Goal: Transaction & Acquisition: Purchase product/service

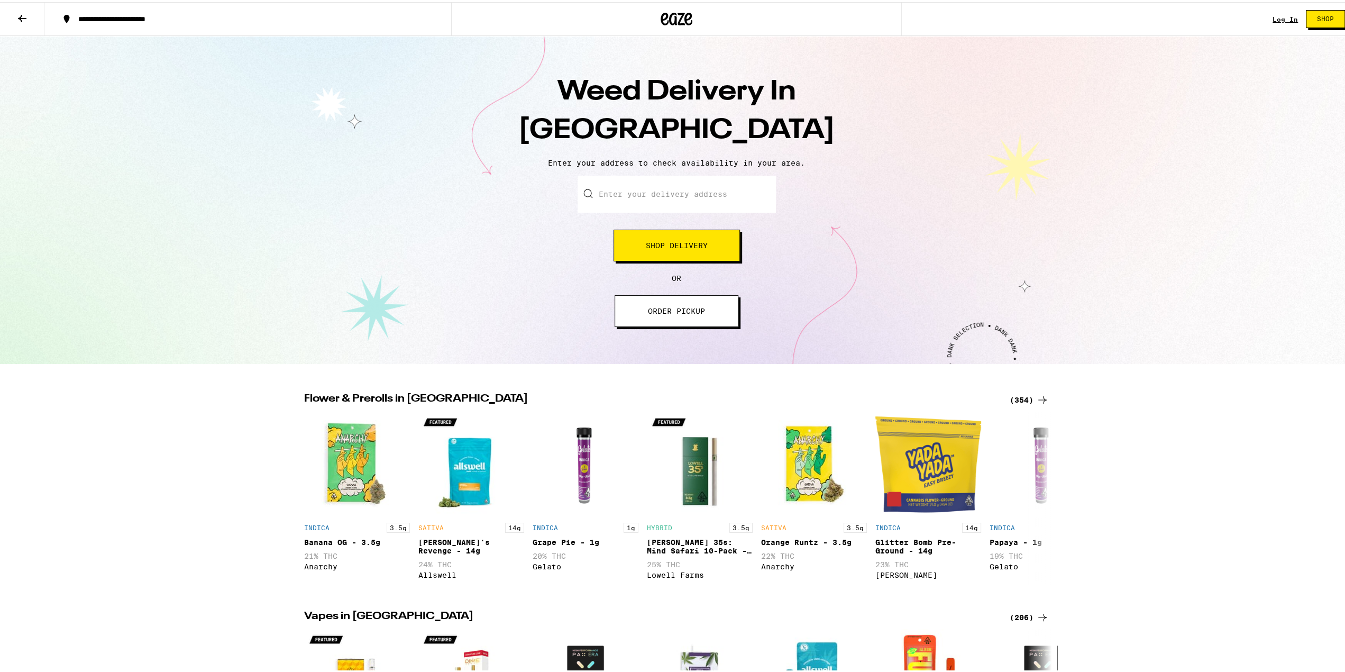
click at [693, 179] on input "Enter your delivery address" at bounding box center [676, 191] width 198 height 37
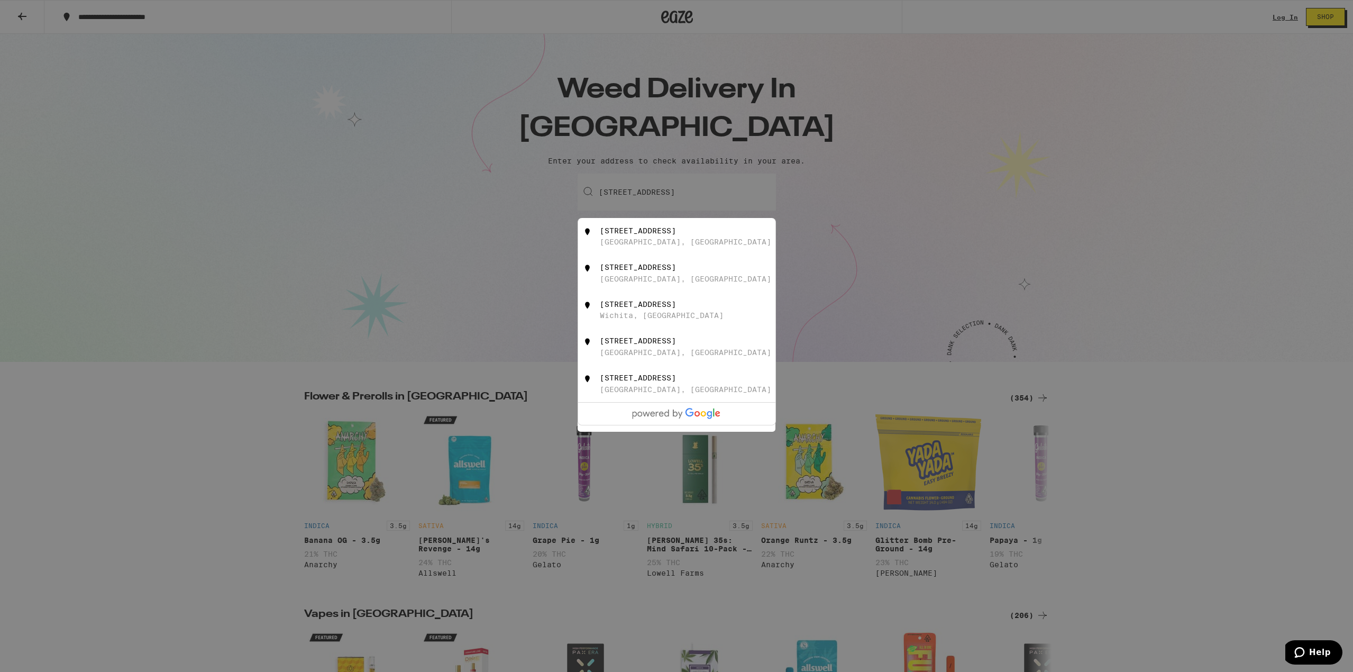
click at [696, 239] on div "4123 37th Street San Diego, CA" at bounding box center [694, 236] width 189 height 20
type input "4123 37th Street, San Diego, CA"
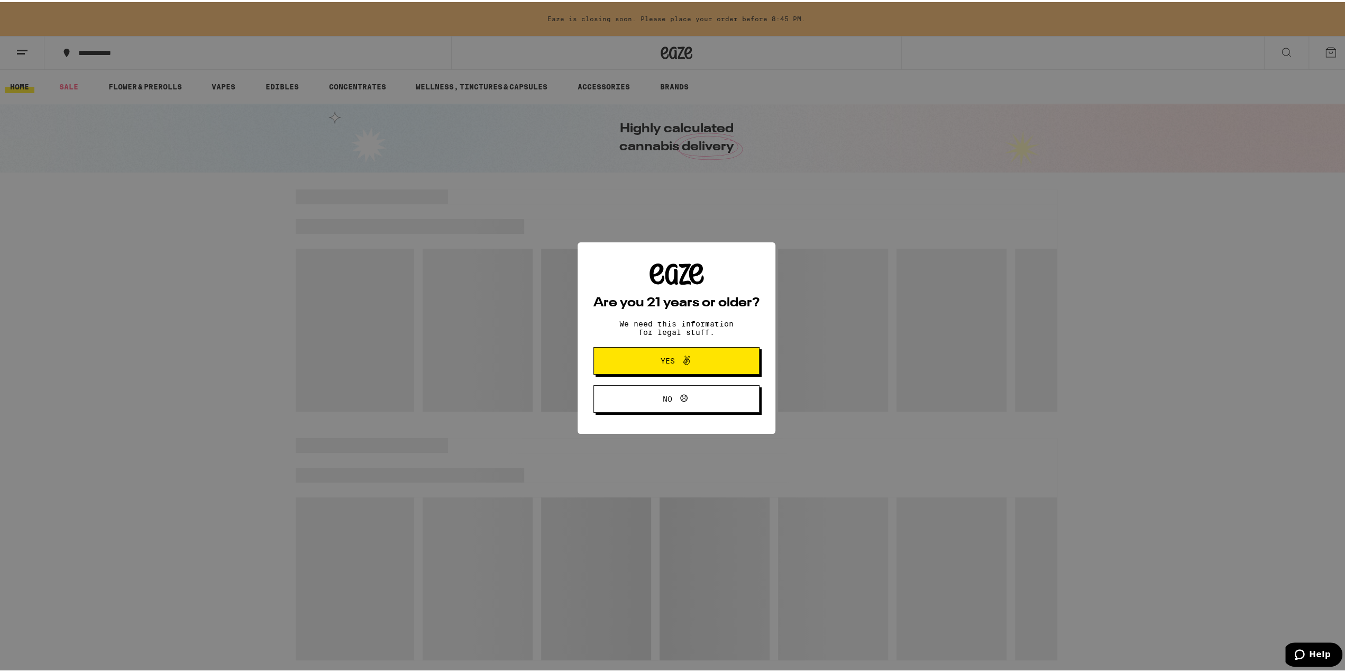
click at [686, 365] on span at bounding box center [686, 359] width 13 height 14
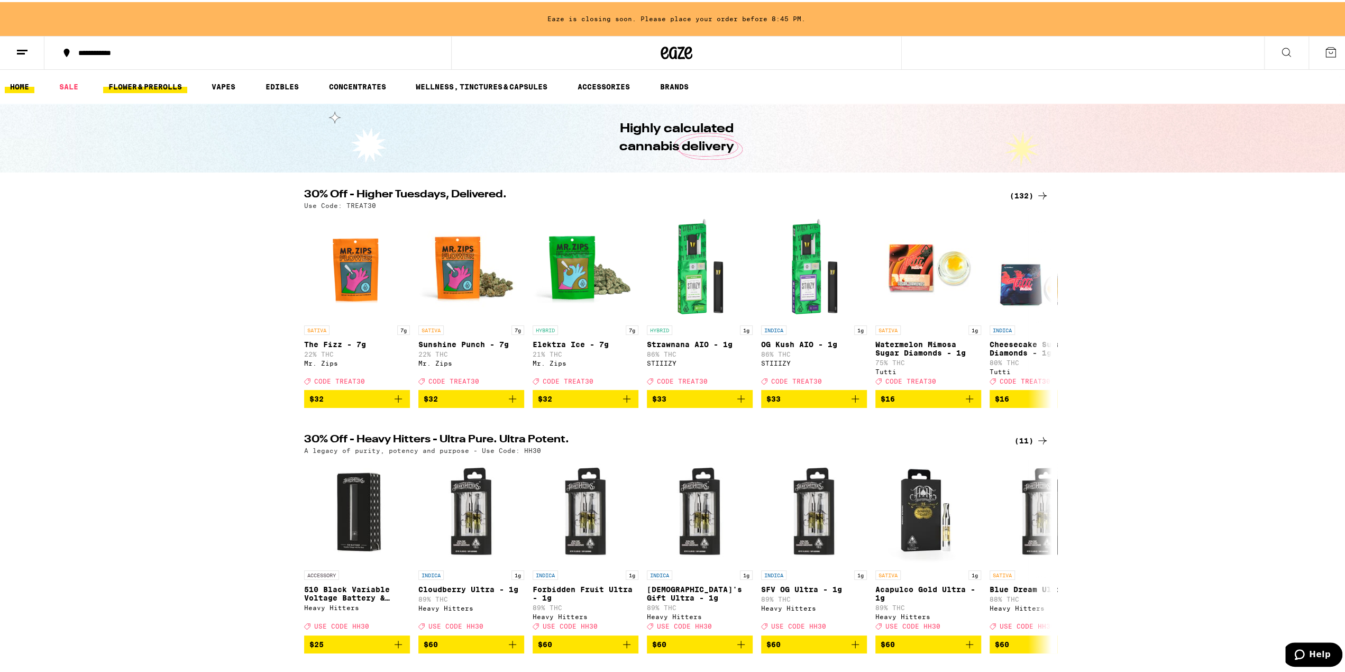
click at [144, 84] on link "FLOWER & PREROLLS" at bounding box center [145, 84] width 84 height 13
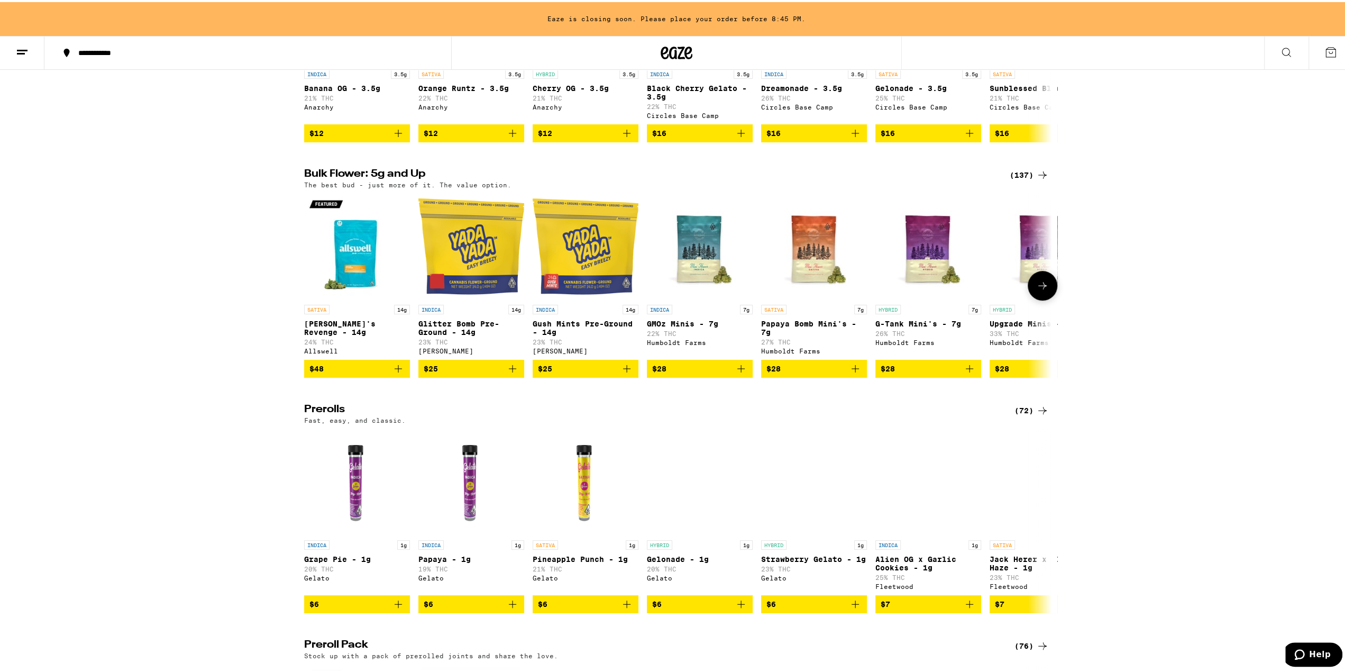
scroll to position [106, 0]
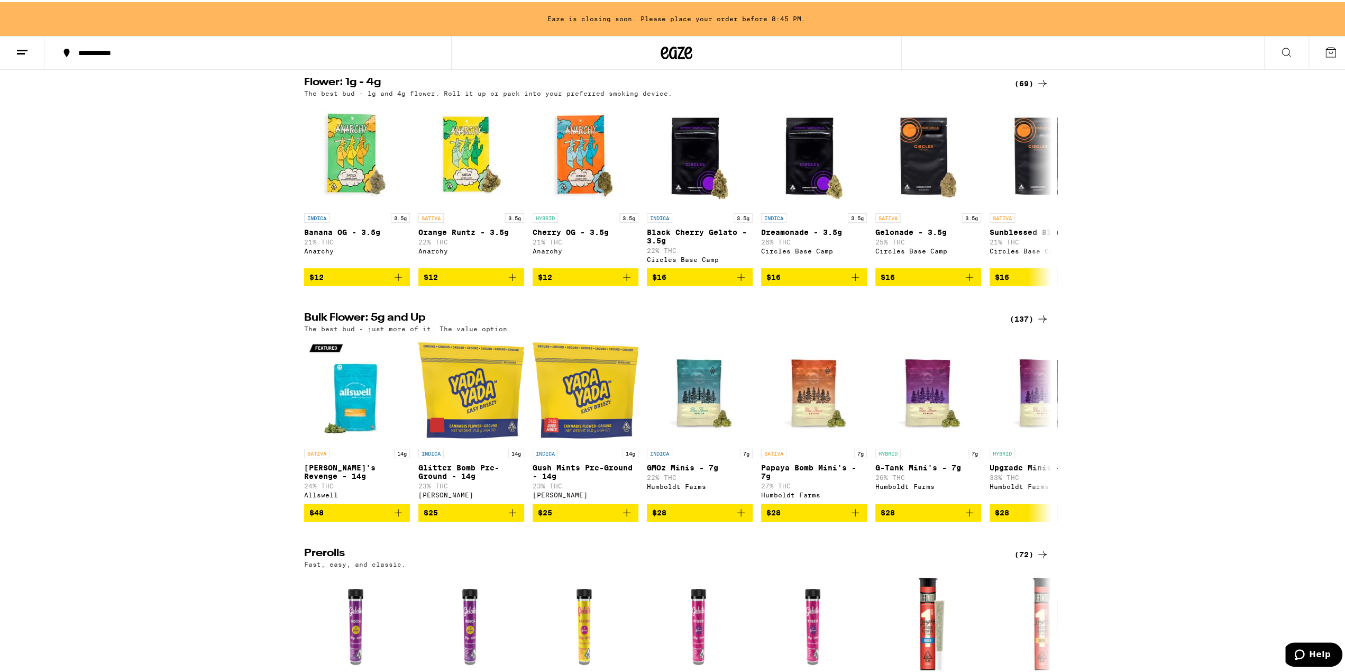
click at [1022, 323] on div "(137)" at bounding box center [1029, 316] width 39 height 13
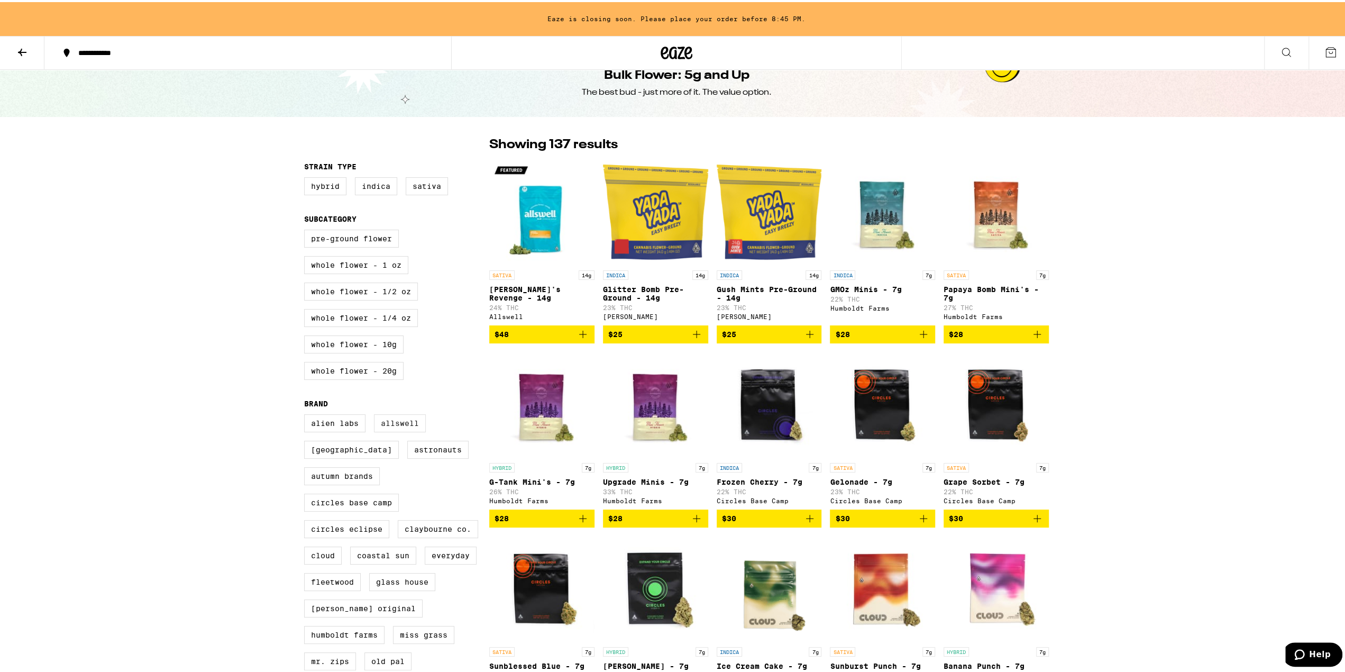
scroll to position [159, 0]
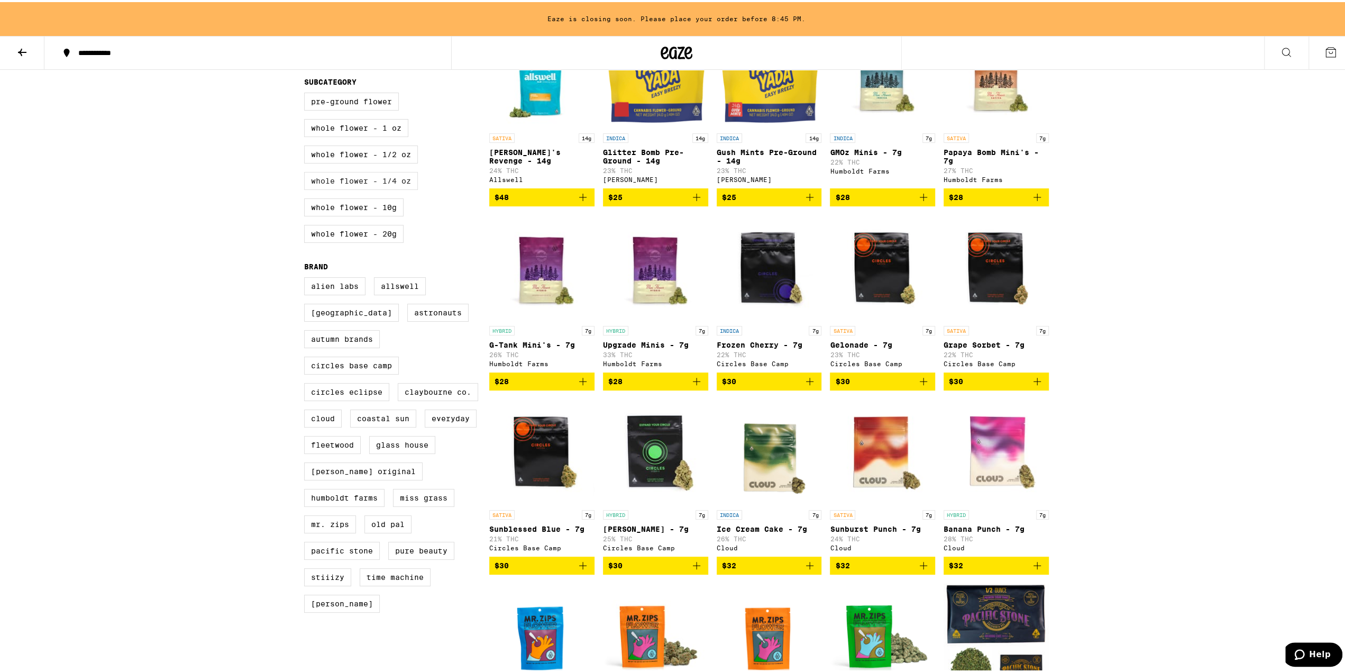
click at [399, 188] on label "Whole Flower - 1/4 oz" at bounding box center [361, 179] width 114 height 18
click at [307, 93] on input "Whole Flower - 1/4 oz" at bounding box center [306, 92] width 1 height 1
checkbox input "true"
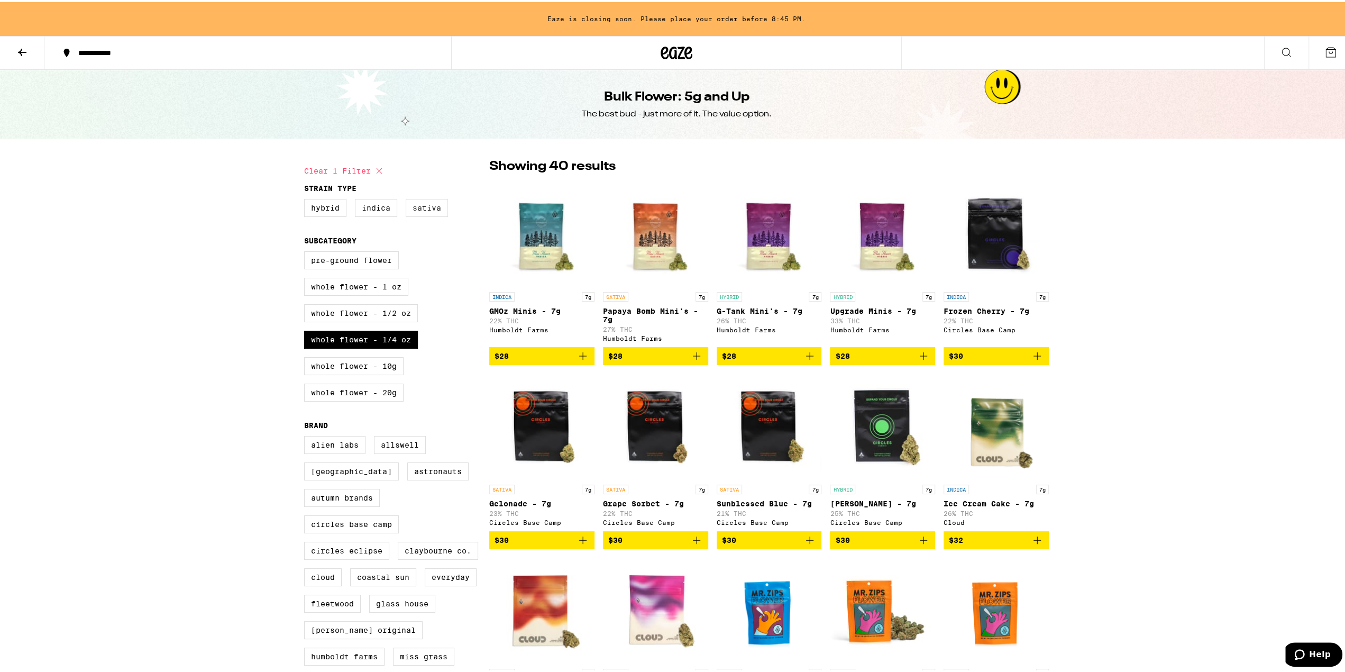
click at [430, 209] on label "Sativa" at bounding box center [427, 206] width 42 height 18
click at [307, 199] on input "Sativa" at bounding box center [306, 198] width 1 height 1
checkbox input "true"
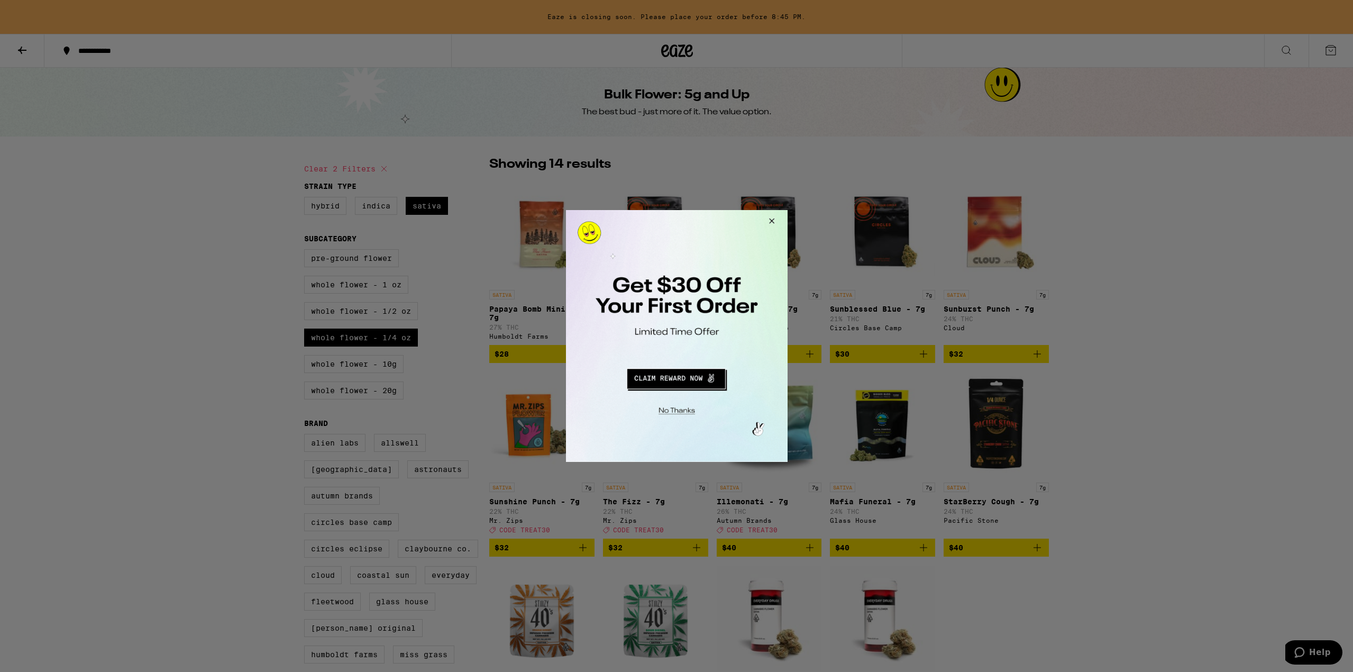
click at [696, 382] on button "Redirect to URL" at bounding box center [675, 376] width 184 height 25
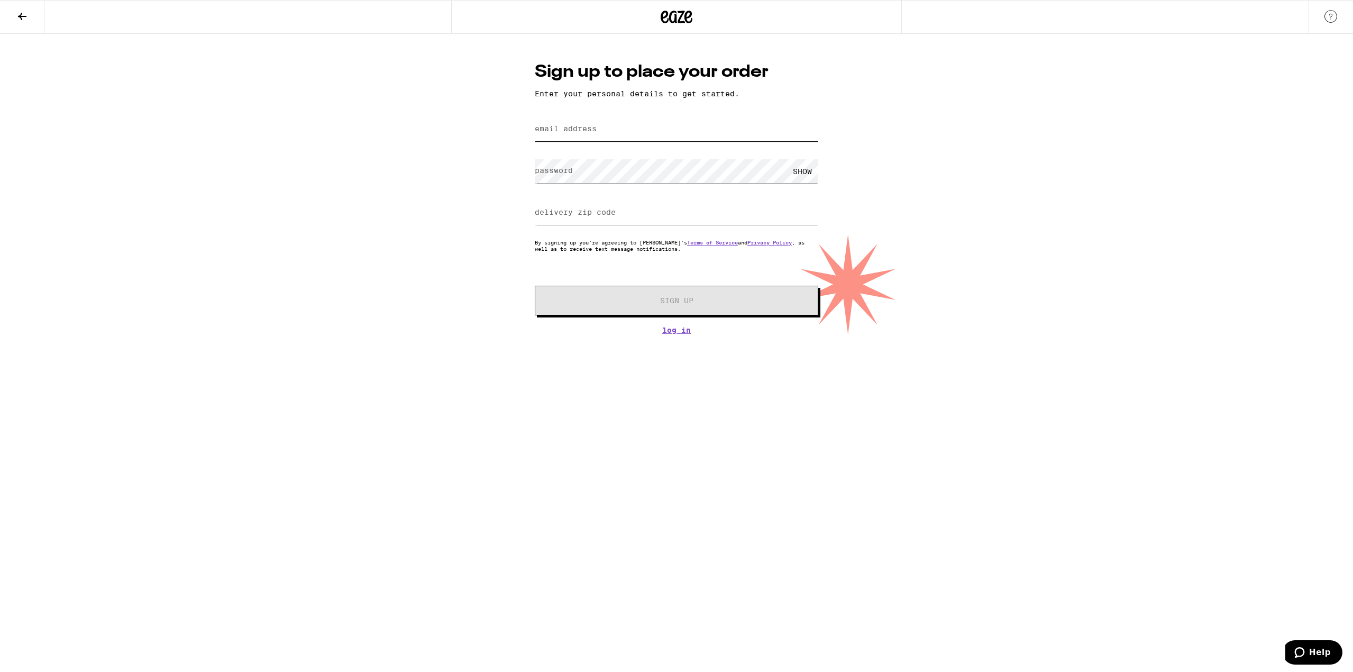
click at [641, 137] on input "email address" at bounding box center [676, 129] width 283 height 24
click at [793, 133] on input "email address" at bounding box center [676, 129] width 283 height 24
click at [0, 334] on com-1password-button at bounding box center [0, 334] width 0 height 0
click at [745, 129] on input "email address" at bounding box center [676, 129] width 283 height 24
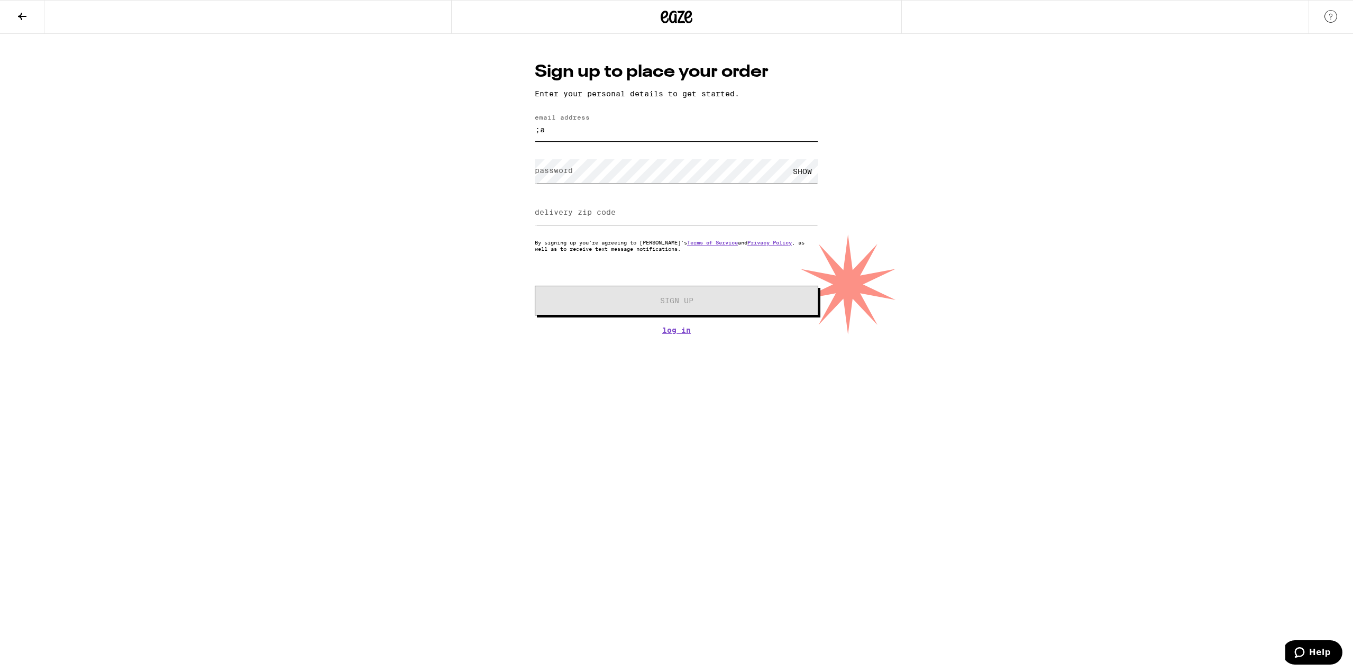
type input ";"
type input "[EMAIL_ADDRESS][DOMAIN_NAME]"
click at [623, 205] on input "delivery zip code" at bounding box center [676, 213] width 283 height 24
type input "92105"
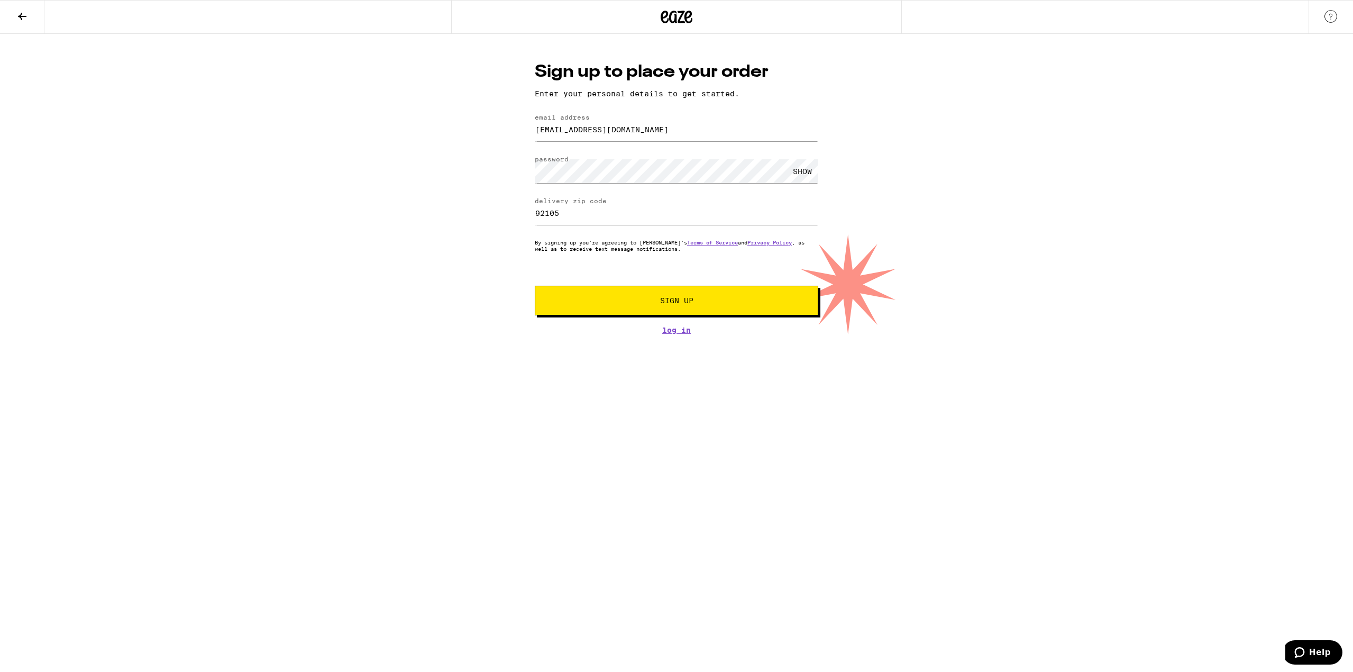
click at [598, 310] on button "Sign Up" at bounding box center [676, 301] width 283 height 30
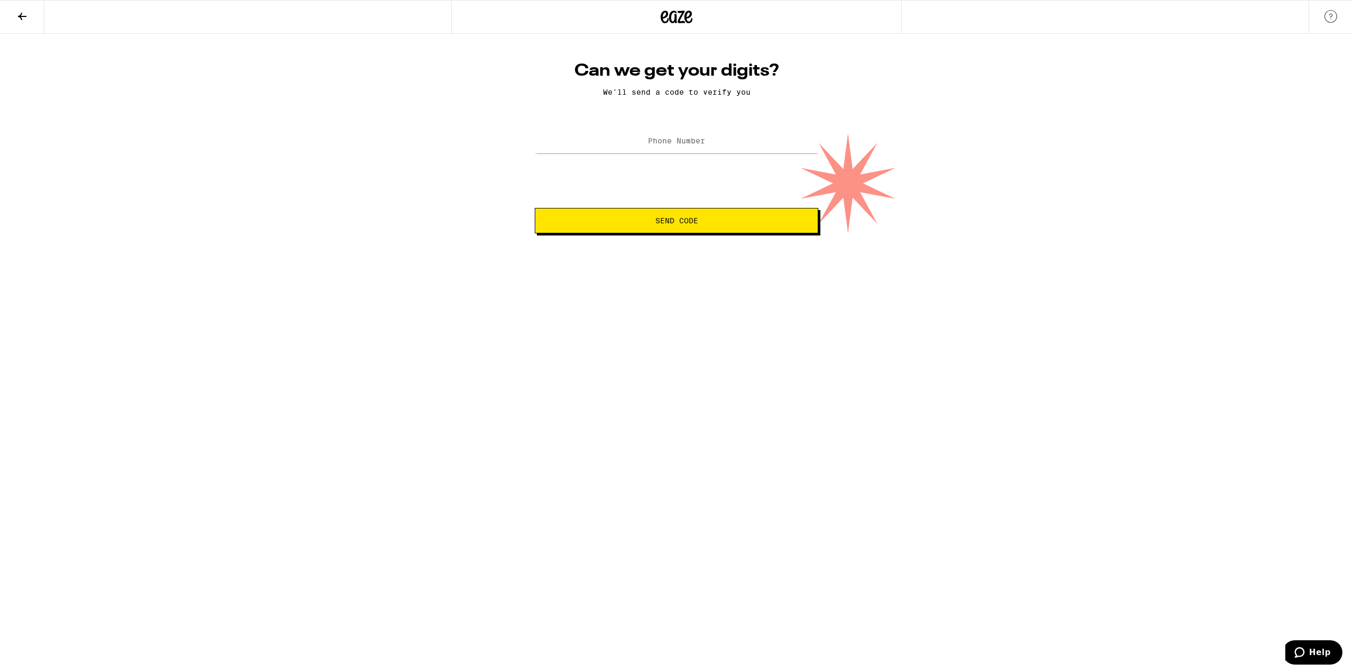
click at [663, 139] on label "Phone Number" at bounding box center [676, 140] width 57 height 8
type input "(786) 361-9532"
click at [662, 233] on html "Can we get your digits? We'll send a code to verify you Phone Number (786) 361-…" at bounding box center [676, 116] width 1353 height 233
click at [662, 229] on button "Send Code" at bounding box center [676, 220] width 283 height 25
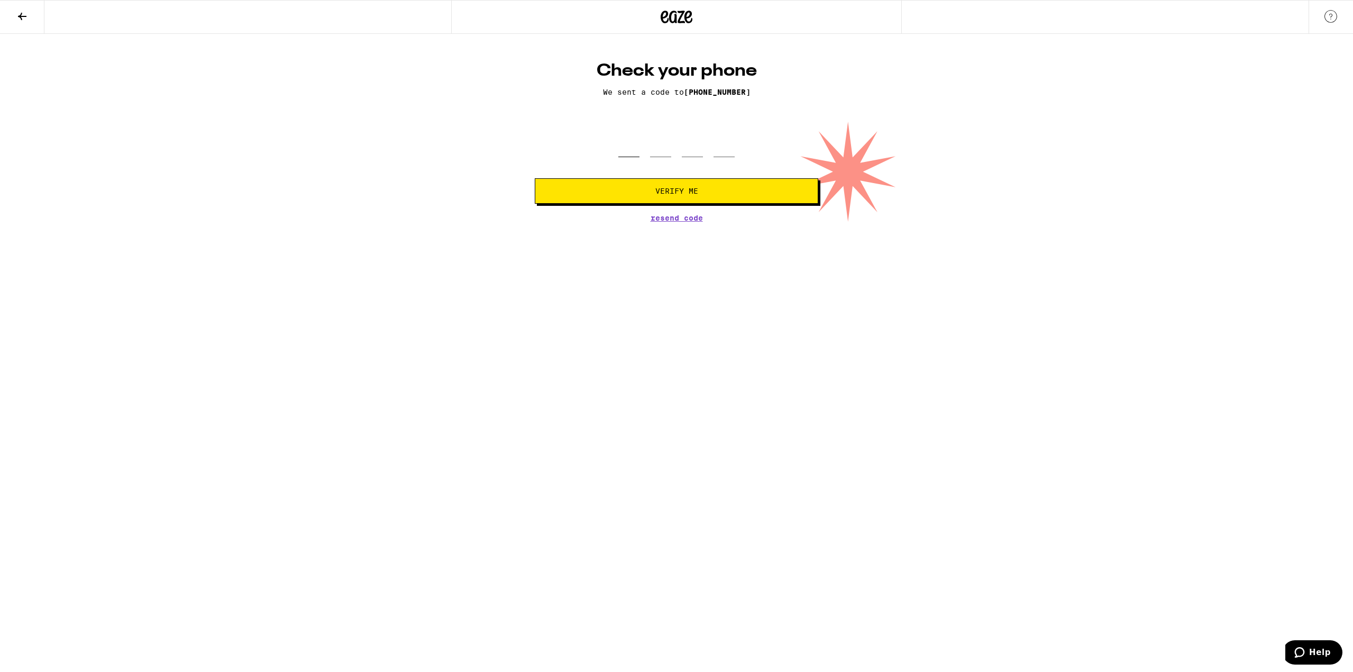
drag, startPoint x: 618, startPoint y: 148, endPoint x: 623, endPoint y: 152, distance: 6.4
click at [620, 150] on input "tel" at bounding box center [628, 141] width 21 height 31
type input "6"
type input "7"
type input "9"
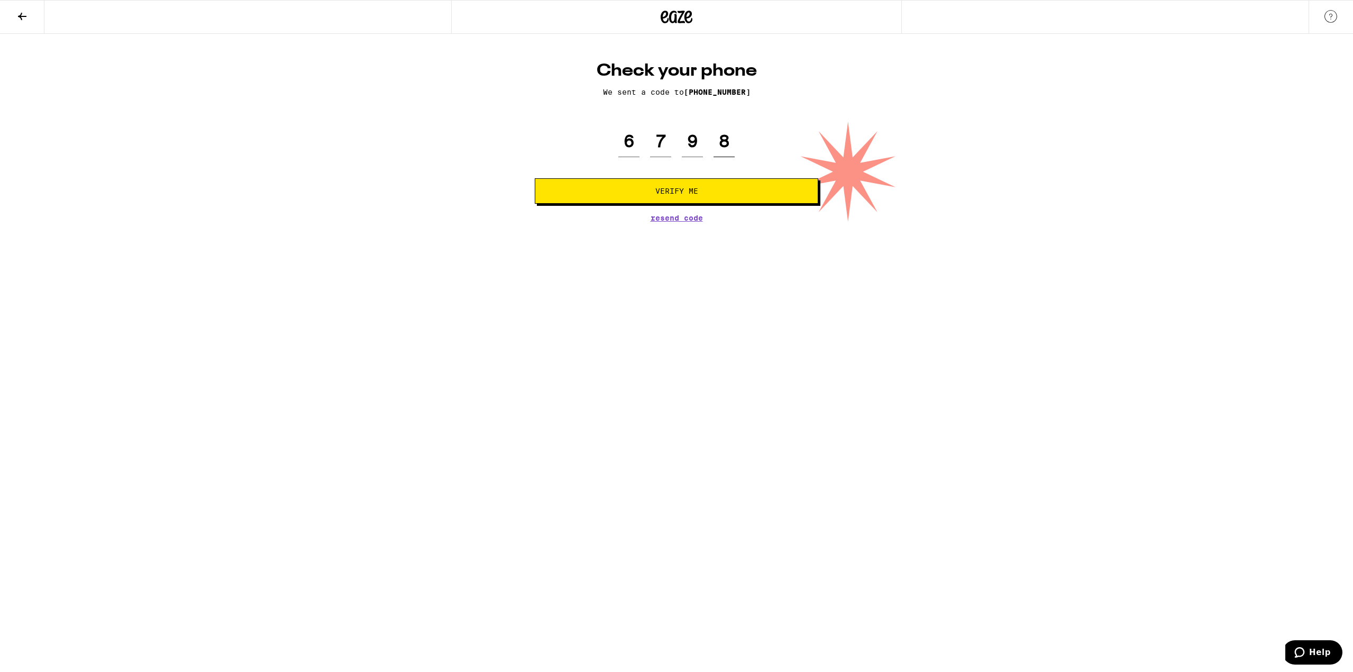
type input "8"
click at [687, 187] on span "Verify Me" at bounding box center [676, 190] width 43 height 7
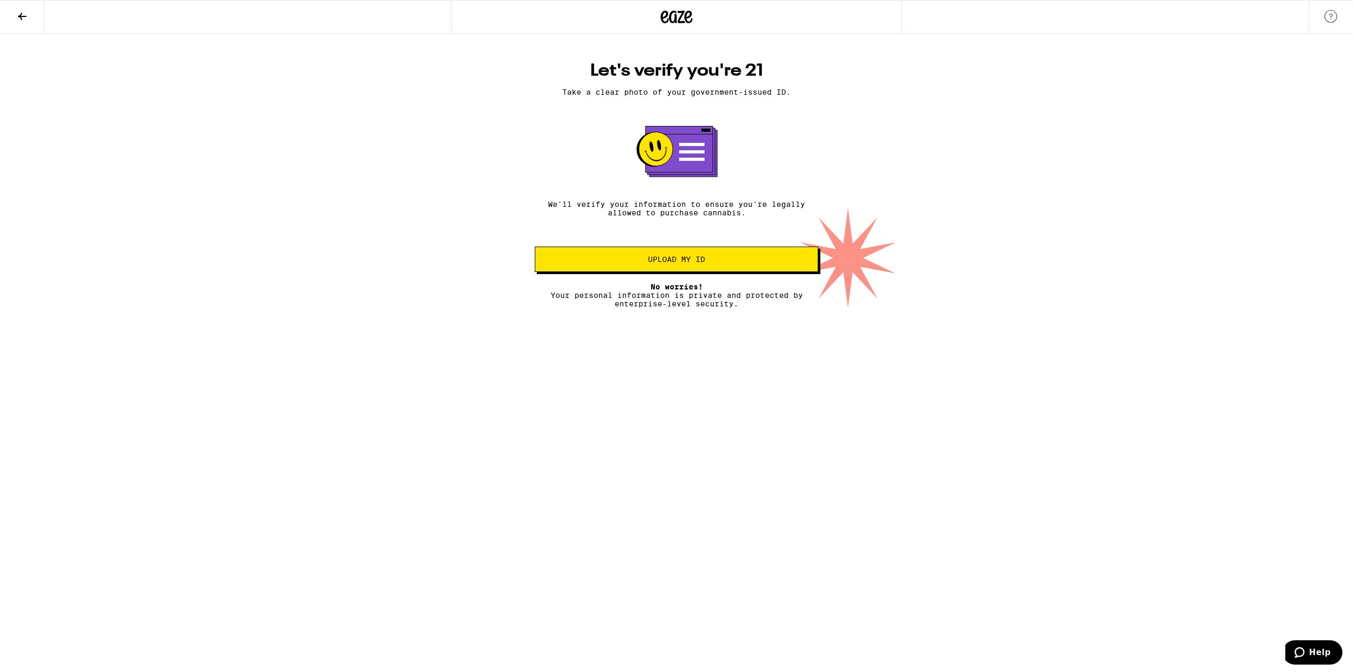
click at [626, 263] on span "Upload my ID" at bounding box center [676, 258] width 265 height 7
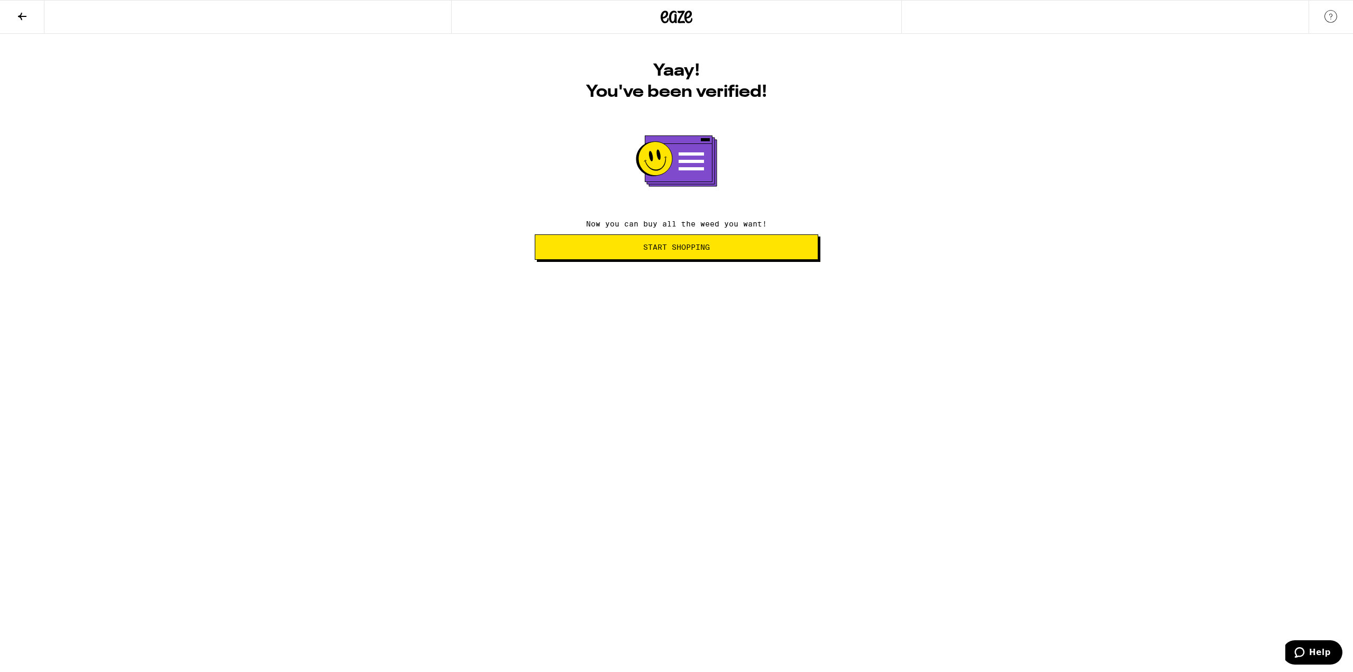
click at [671, 254] on button "Start Shopping" at bounding box center [676, 246] width 283 height 25
click at [727, 246] on span "Start Shopping" at bounding box center [676, 246] width 265 height 7
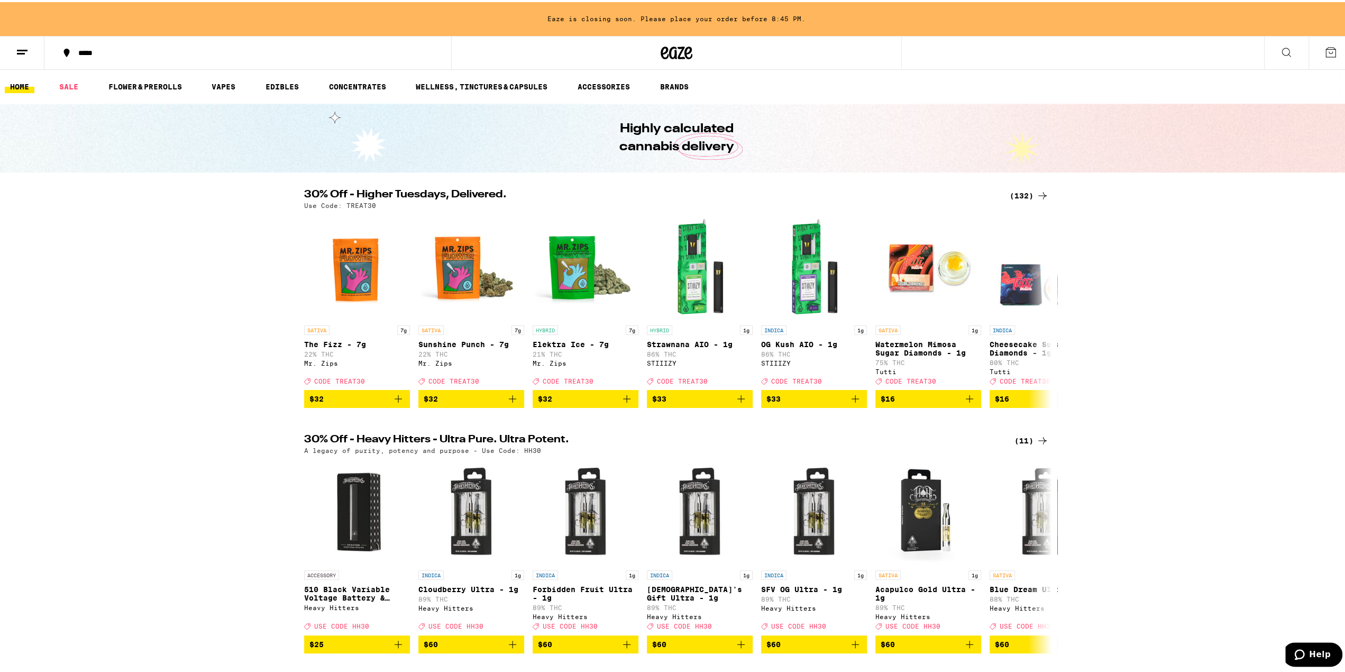
click at [360, 207] on p "Use Code: TREAT30" at bounding box center [340, 203] width 72 height 7
copy p "TREAT30"
click at [154, 85] on link "FLOWER & PREROLLS" at bounding box center [145, 84] width 84 height 13
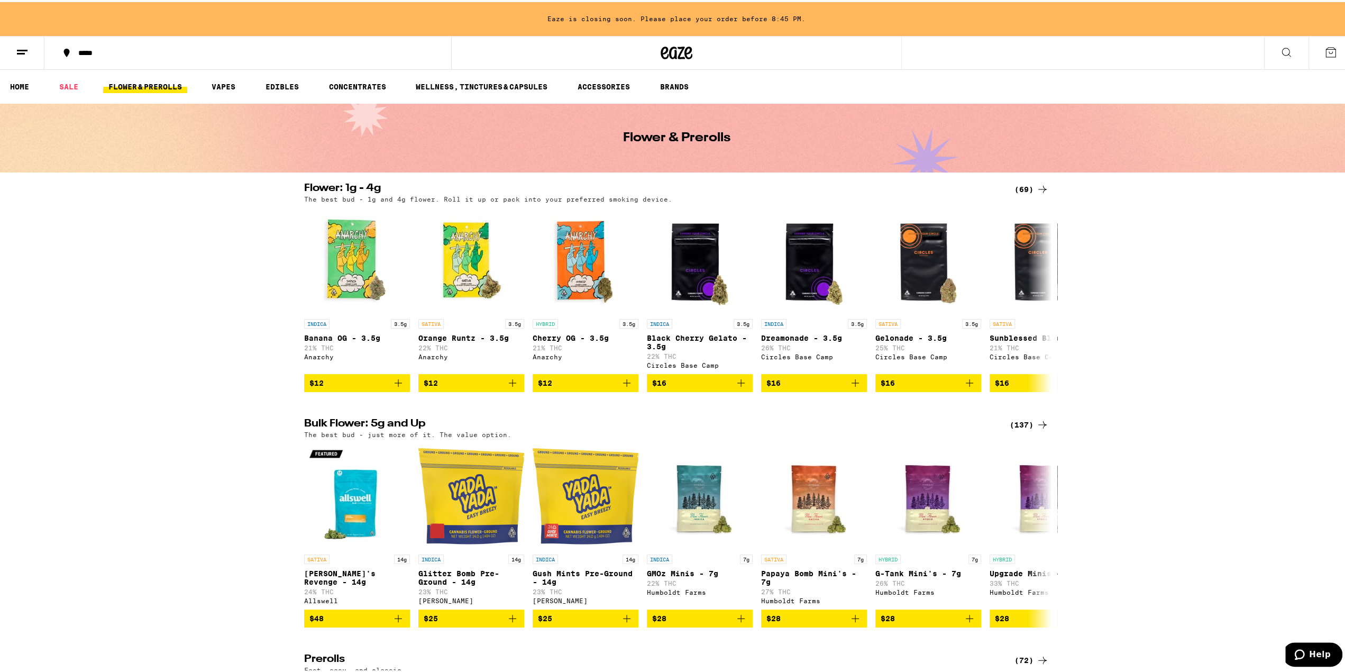
click at [1027, 426] on div "(137)" at bounding box center [1029, 422] width 39 height 13
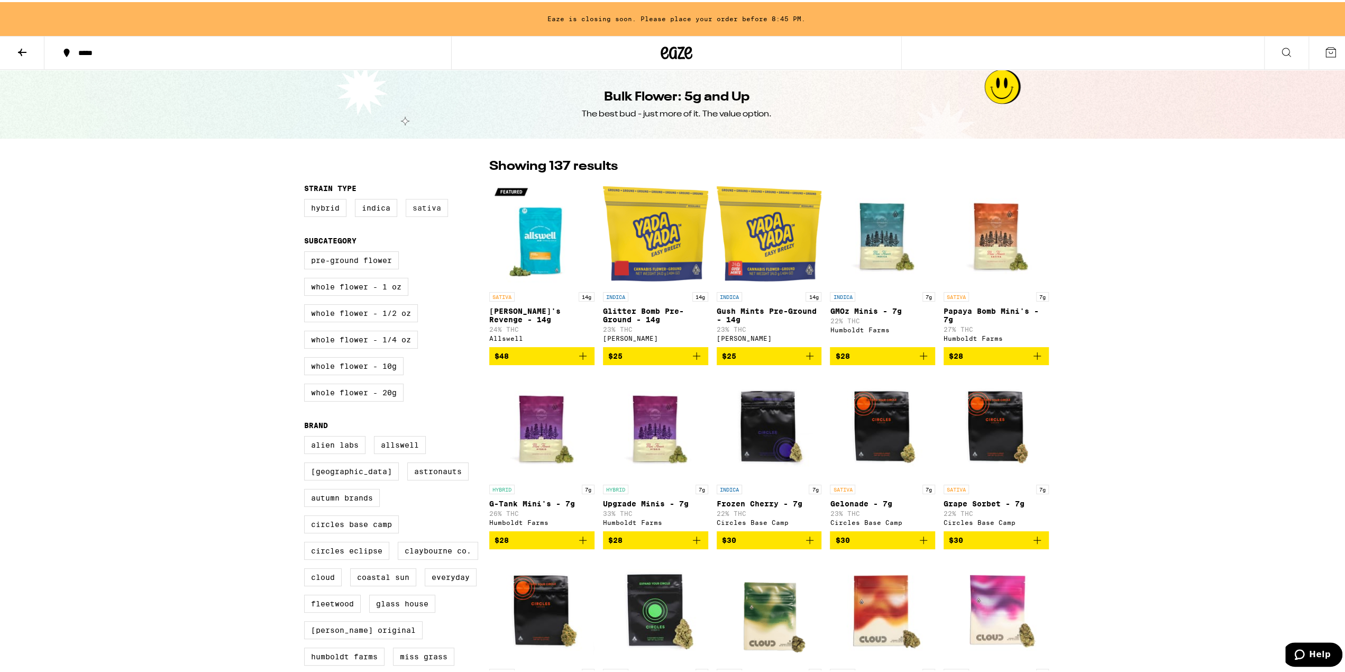
click at [412, 203] on label "Sativa" at bounding box center [427, 206] width 42 height 18
click at [307, 199] on input "Sativa" at bounding box center [306, 198] width 1 height 1
checkbox input "true"
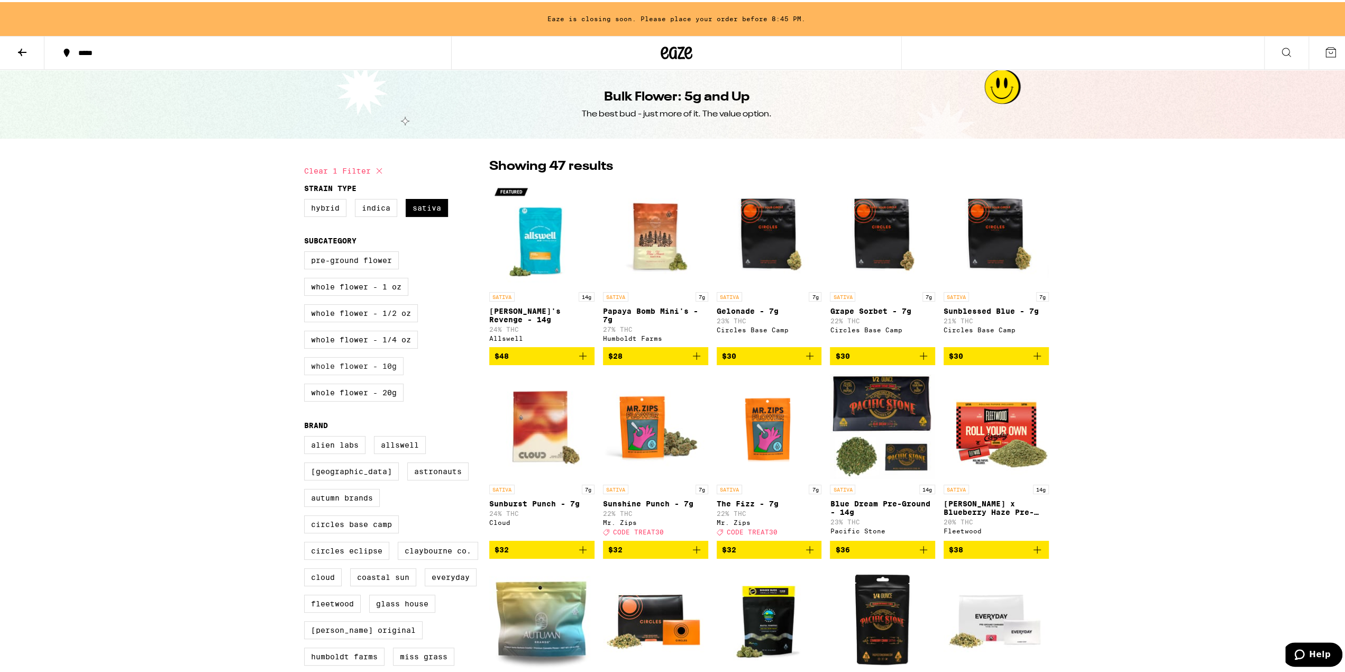
drag, startPoint x: 377, startPoint y: 339, endPoint x: 371, endPoint y: 372, distance: 33.7
click at [377, 339] on label "Whole Flower - 1/4 oz" at bounding box center [361, 337] width 114 height 18
click at [307, 251] on input "Whole Flower - 1/4 oz" at bounding box center [306, 251] width 1 height 1
checkbox input "true"
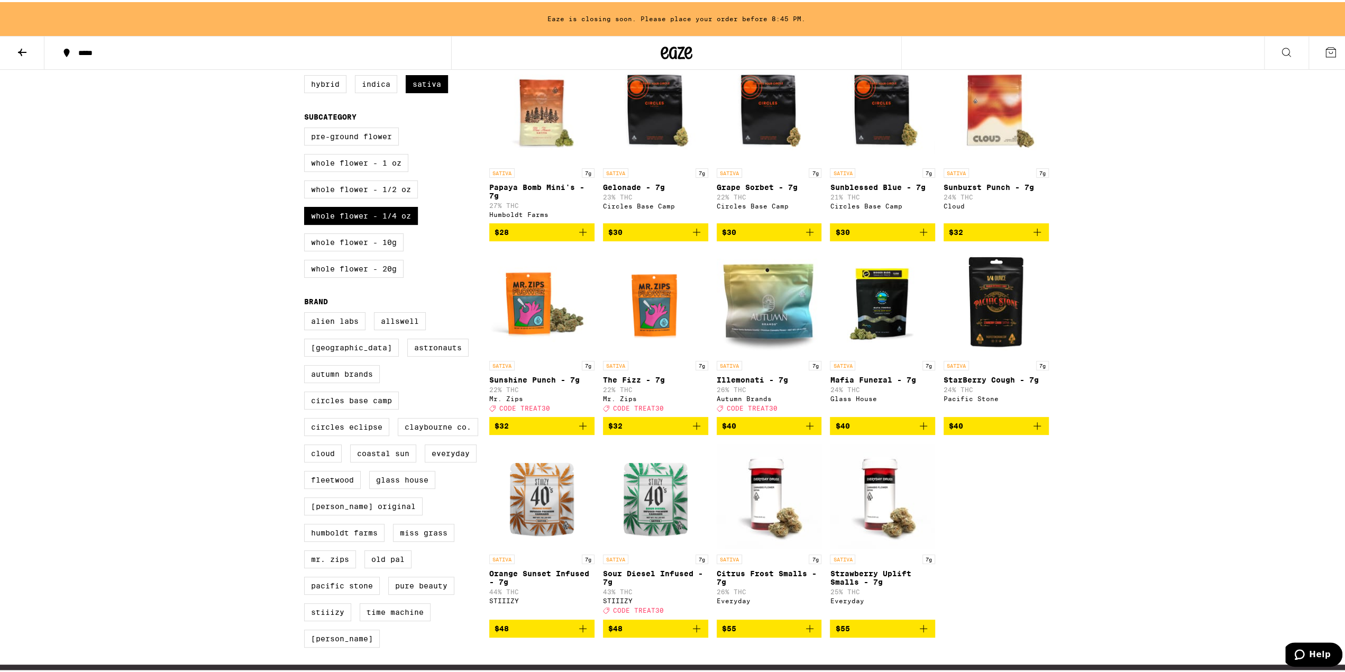
scroll to position [106, 0]
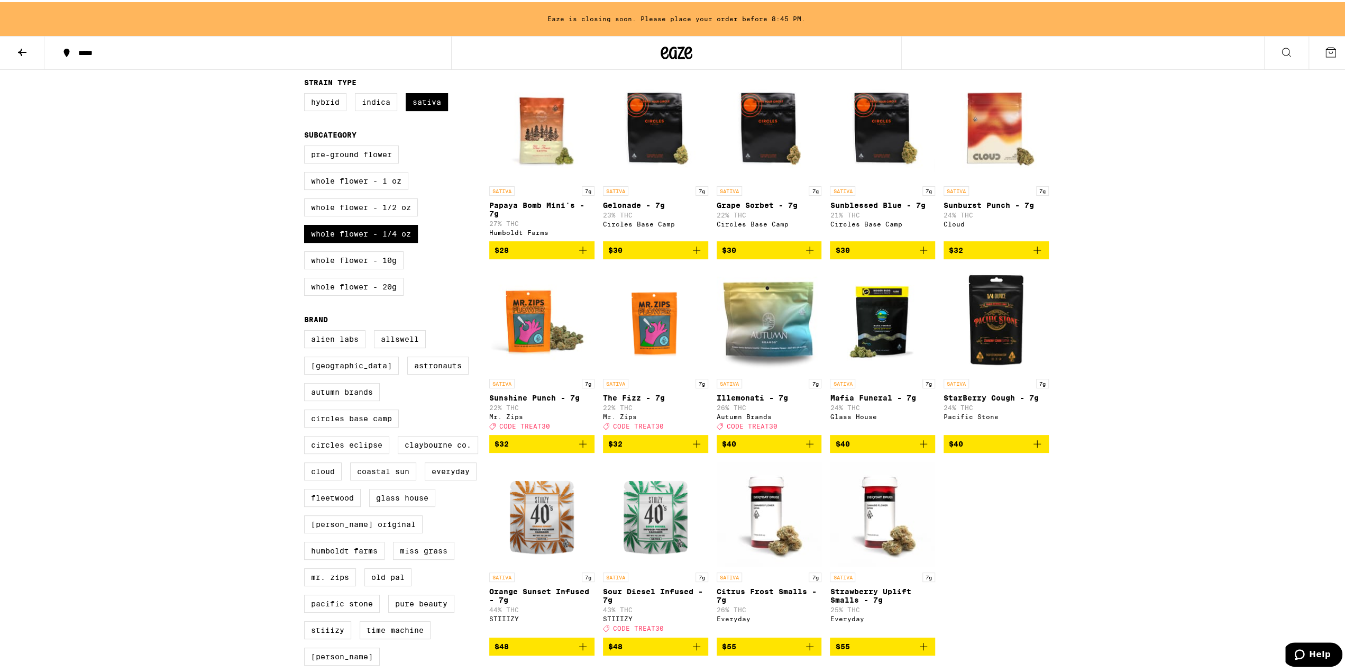
click at [764, 351] on img "Open page for Illemonati - 7g from Autumn Brands" at bounding box center [769, 318] width 105 height 106
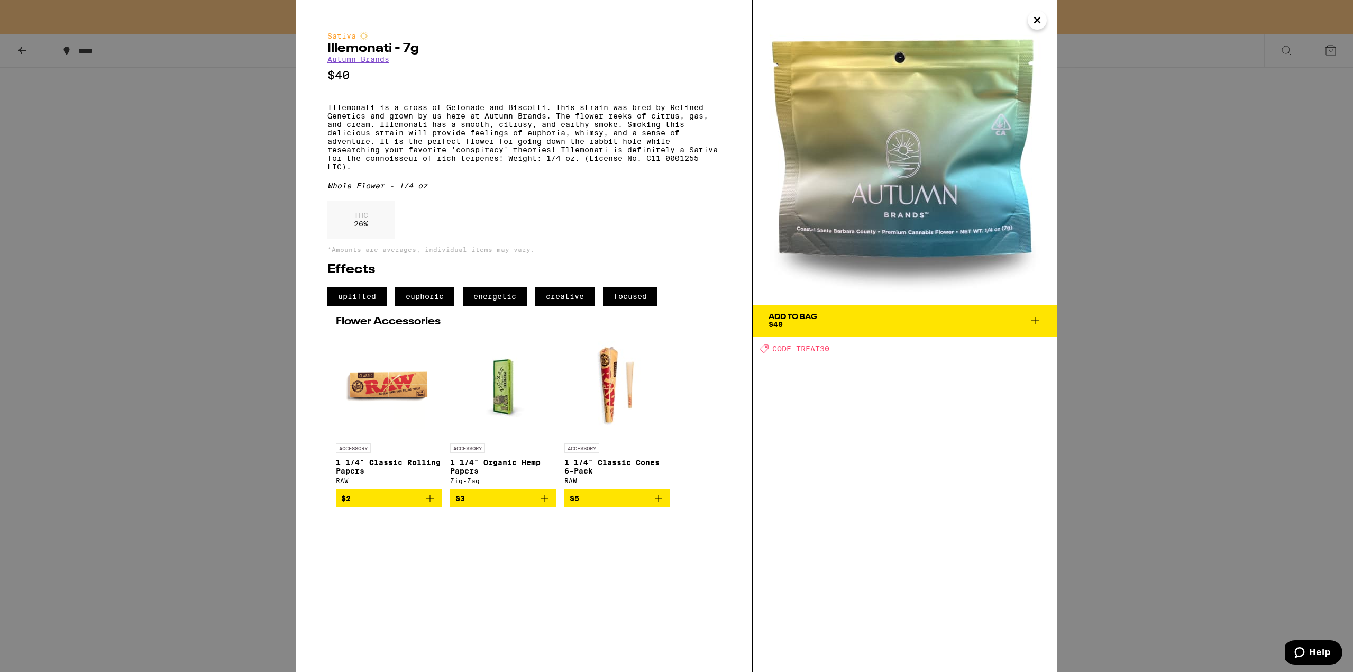
click at [353, 48] on h2 "Illemonati - 7g" at bounding box center [523, 48] width 392 height 13
click at [354, 48] on h2 "Illemonati - 7g" at bounding box center [523, 48] width 392 height 13
click at [1044, 24] on button "Close" at bounding box center [1037, 20] width 19 height 19
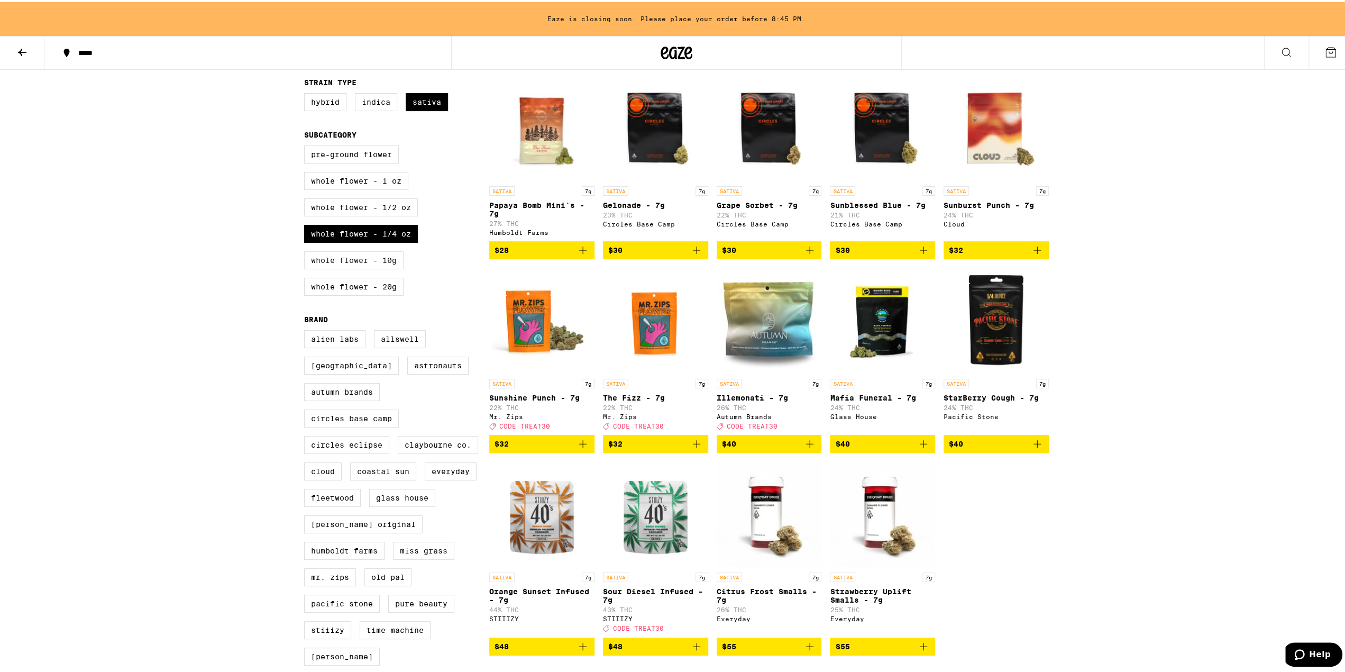
click at [392, 260] on label "Whole Flower - 10g" at bounding box center [353, 258] width 99 height 18
click at [307, 145] on input "Whole Flower - 10g" at bounding box center [306, 145] width 1 height 1
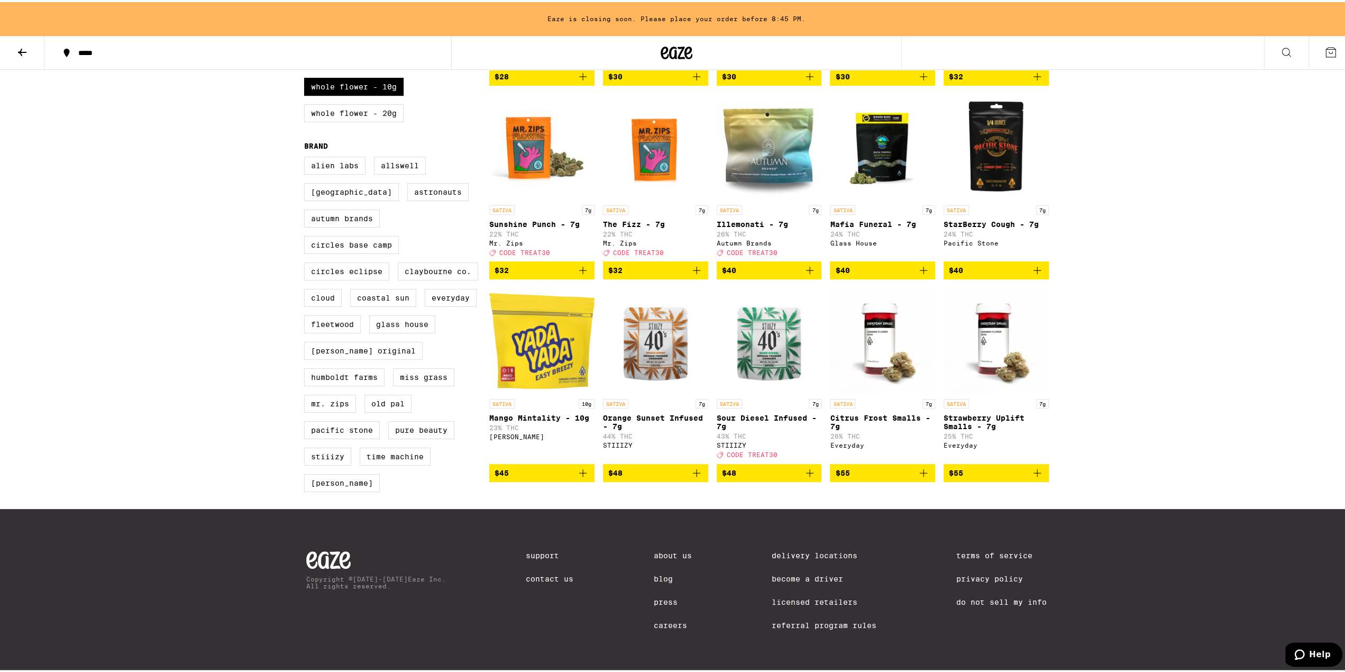
scroll to position [153, 0]
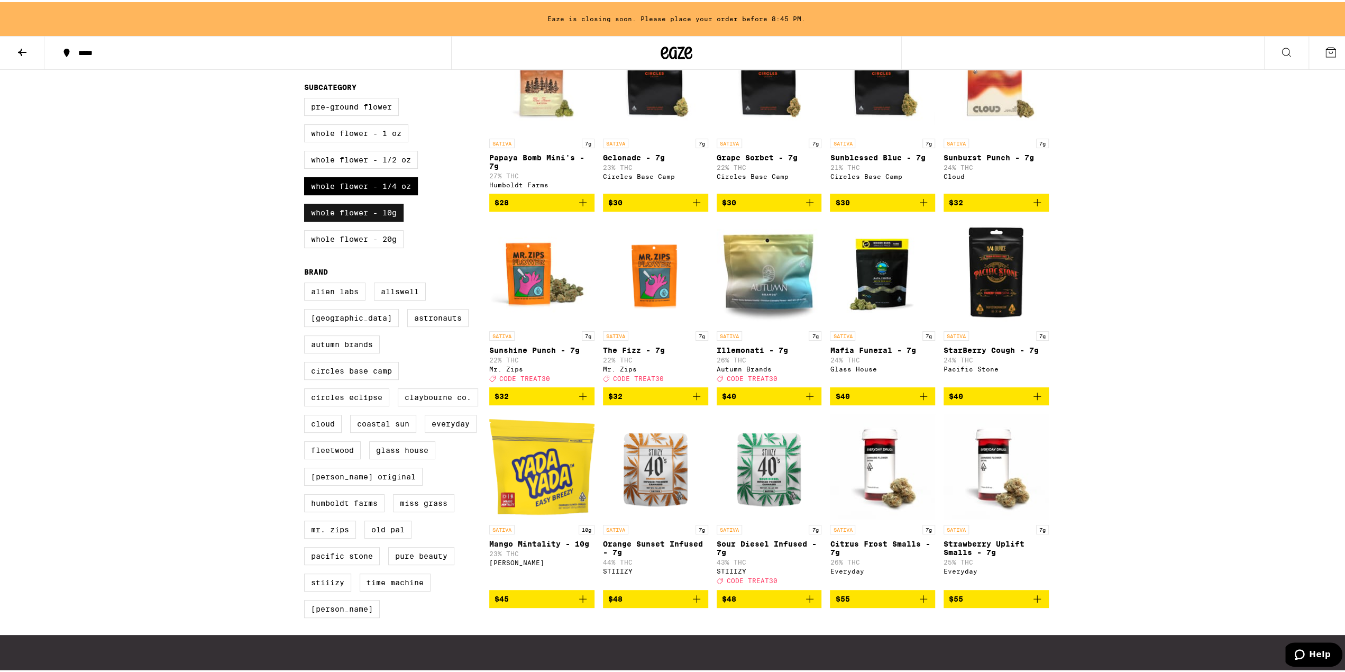
click at [358, 210] on label "Whole Flower - 10g" at bounding box center [353, 210] width 99 height 18
click at [307, 98] on input "Whole Flower - 10g" at bounding box center [306, 97] width 1 height 1
checkbox input "false"
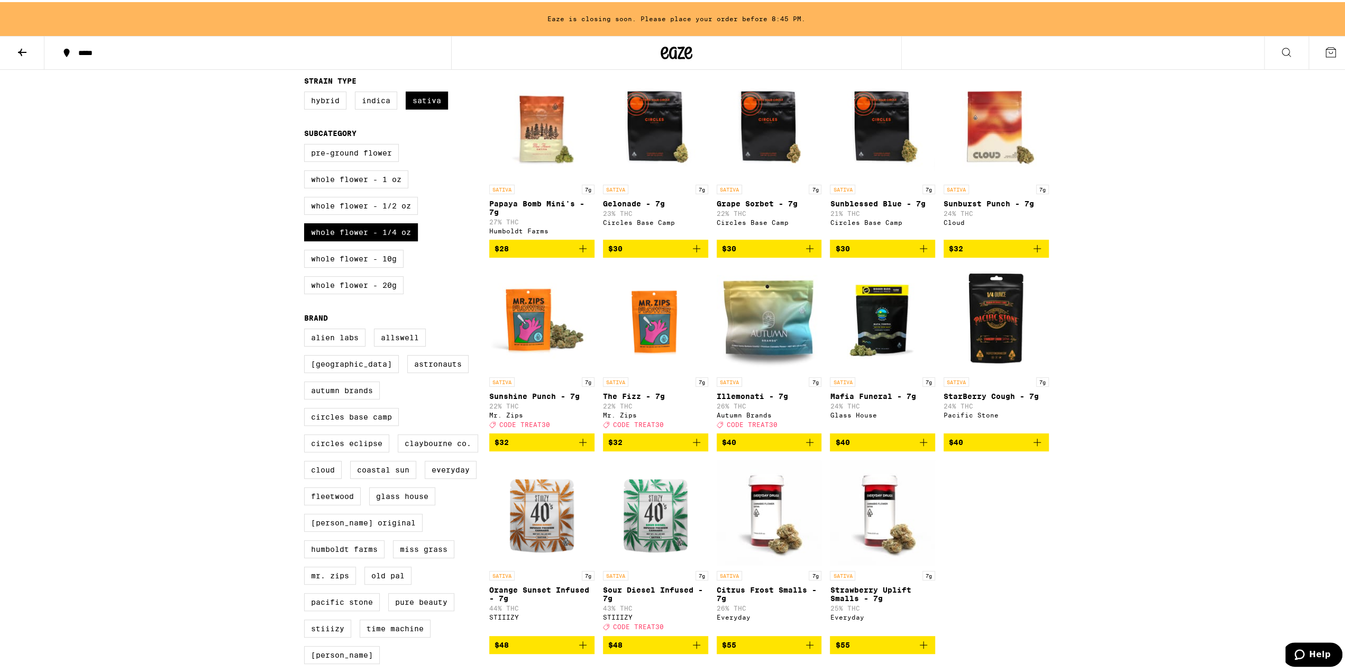
scroll to position [106, 0]
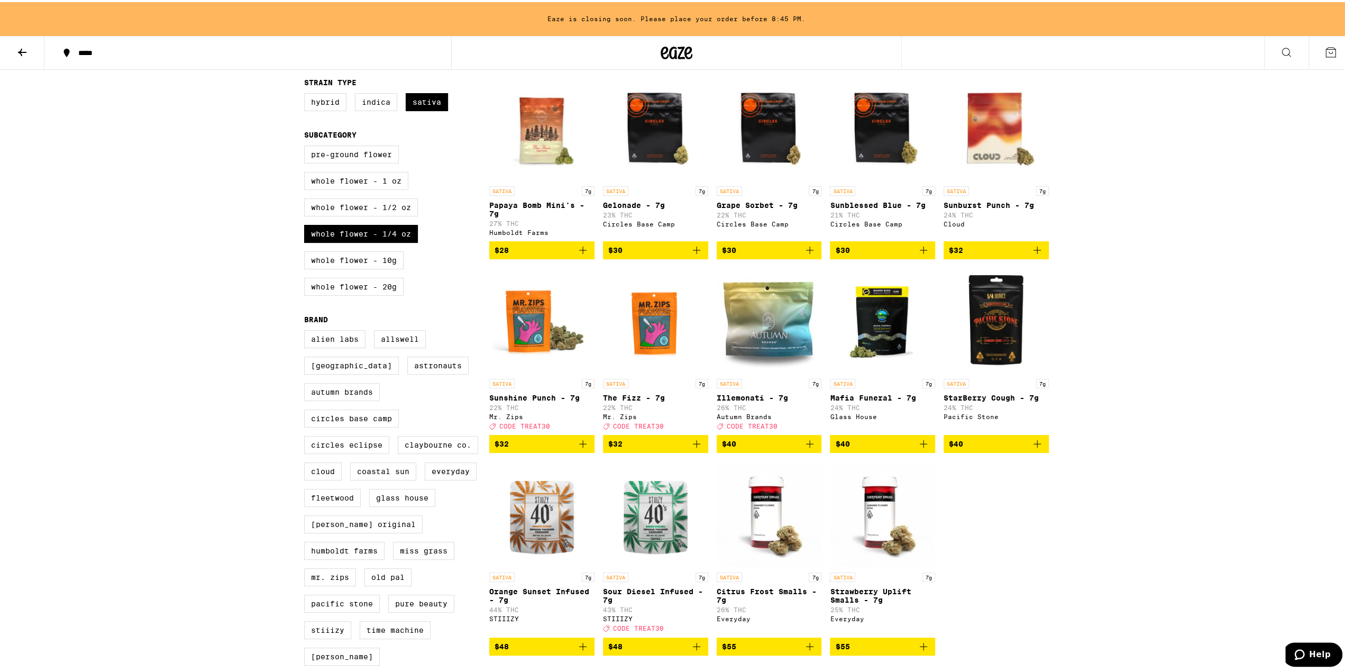
click at [982, 341] on img "Open page for StarBerry Cough - 7g from Pacific Stone" at bounding box center [995, 318] width 105 height 106
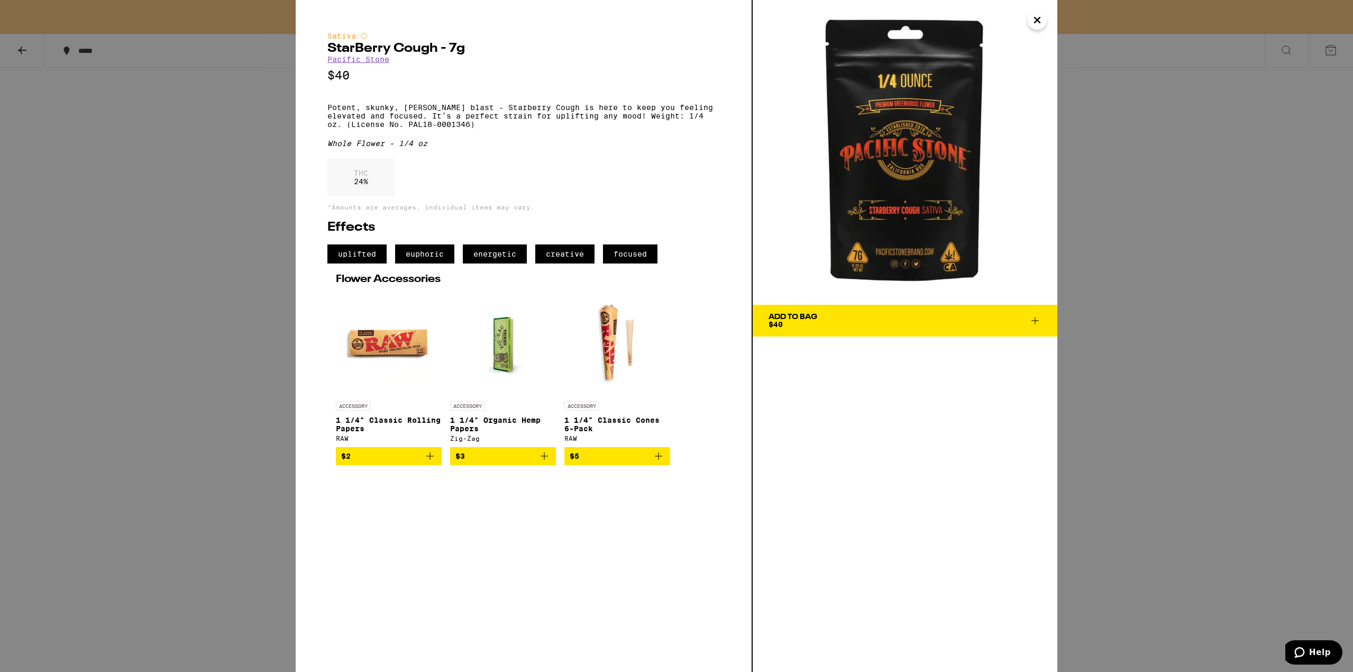
click at [224, 199] on div "Sativa StarBerry Cough - 7g Pacific Stone $40 Potent, skunky, berry blast - Sta…" at bounding box center [676, 336] width 1353 height 672
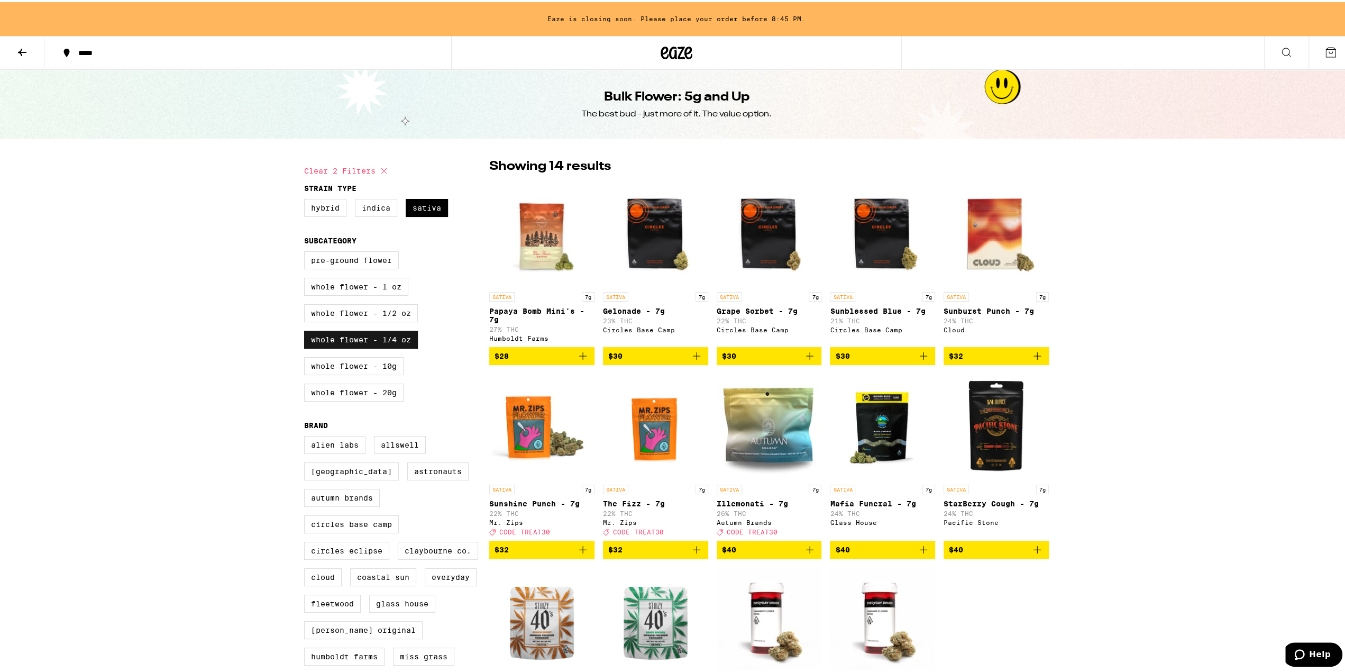
click at [387, 346] on label "Whole Flower - 1/4 oz" at bounding box center [361, 337] width 114 height 18
click at [307, 251] on input "Whole Flower - 1/4 oz" at bounding box center [306, 251] width 1 height 1
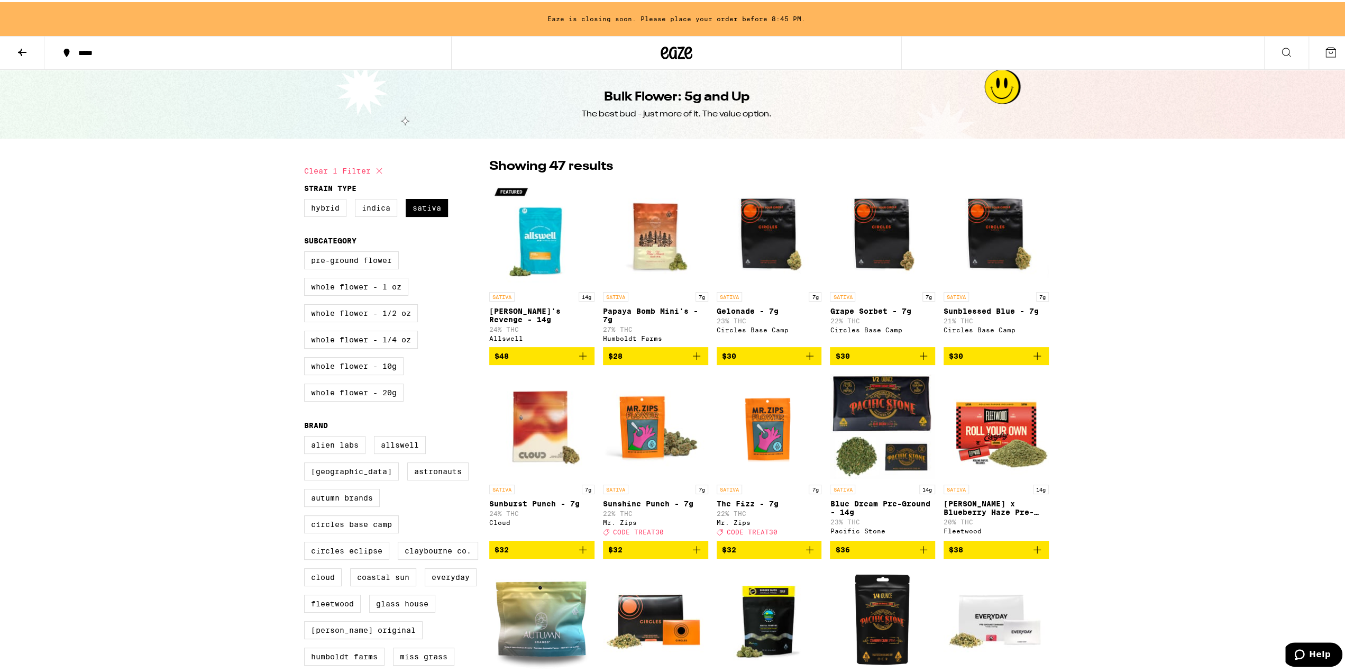
drag, startPoint x: 1249, startPoint y: 447, endPoint x: 693, endPoint y: 115, distance: 647.9
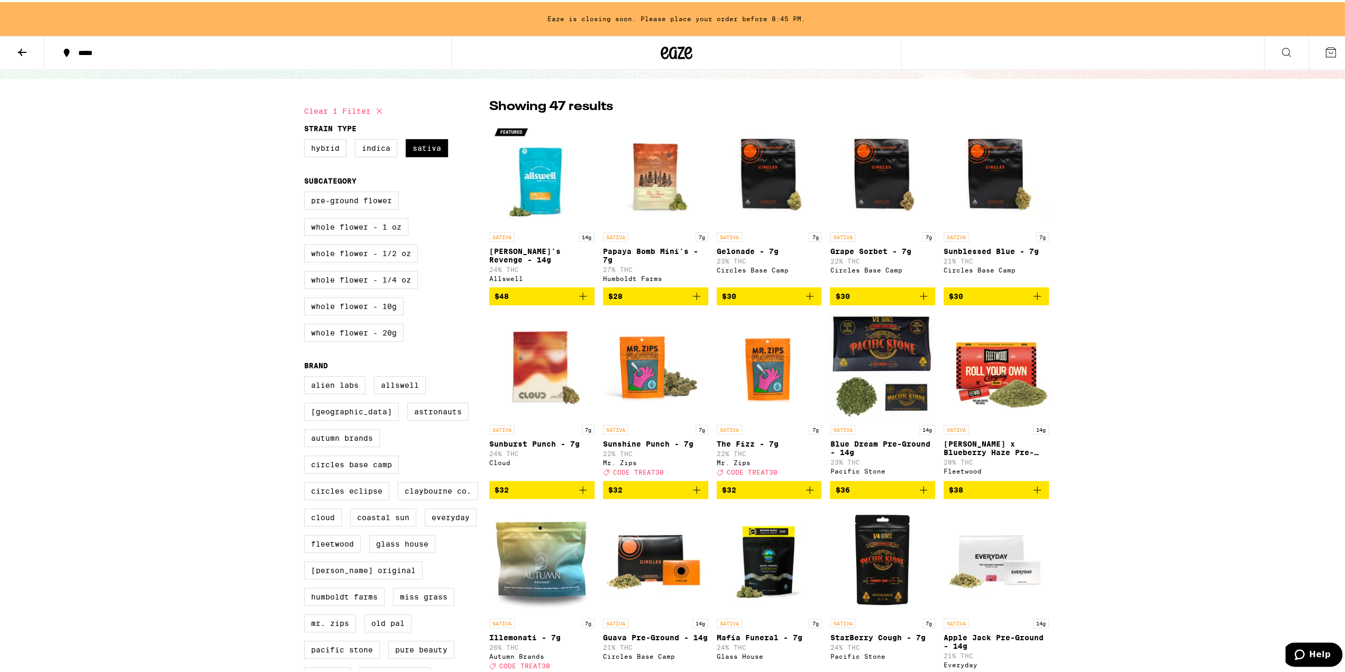
scroll to position [264, 0]
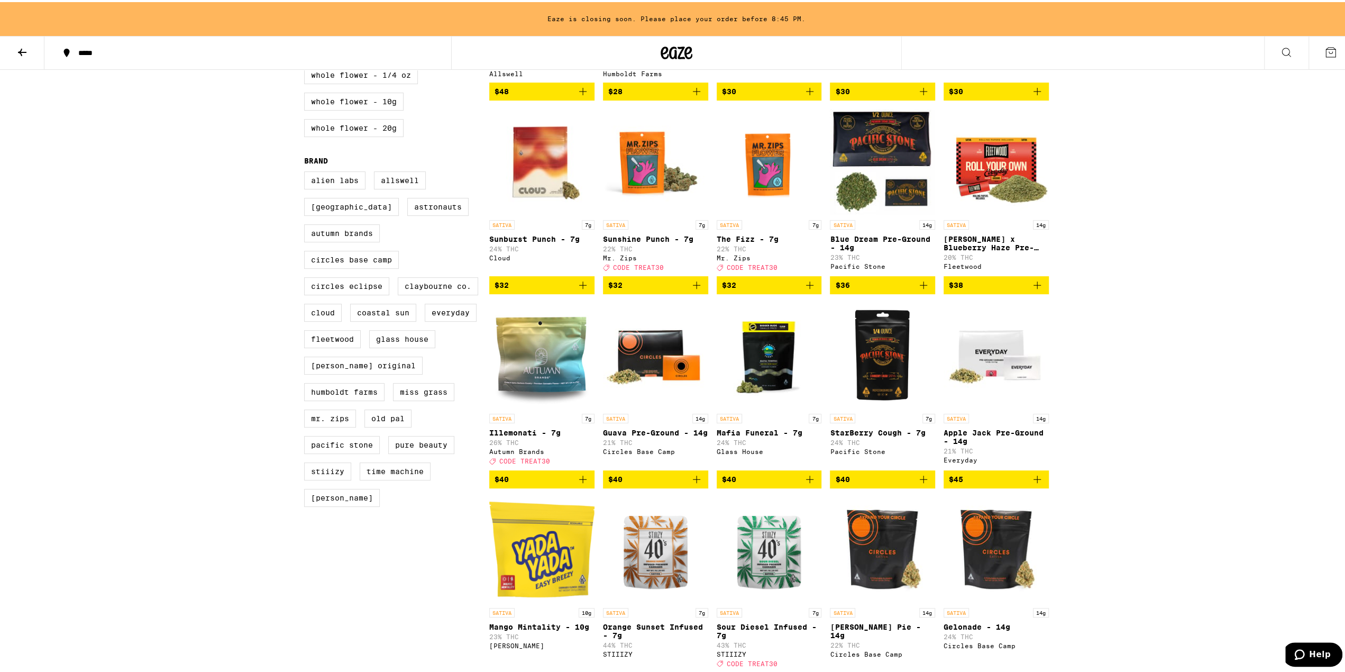
click at [762, 179] on img "Open page for The Fizz - 7g from Mr. Zips" at bounding box center [769, 160] width 105 height 106
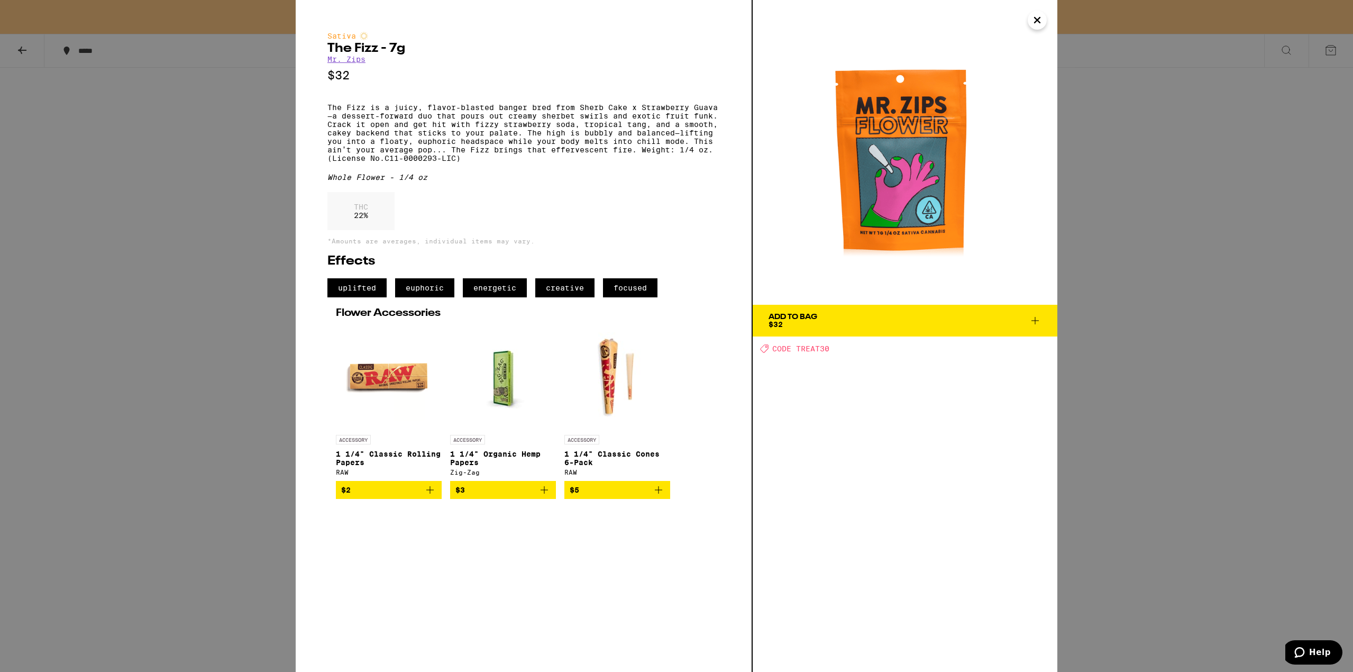
click at [217, 107] on div "Sativa The Fizz - 7g Mr. Zips $32 The Fizz is a juicy, flavor-blasted banger br…" at bounding box center [676, 336] width 1353 height 672
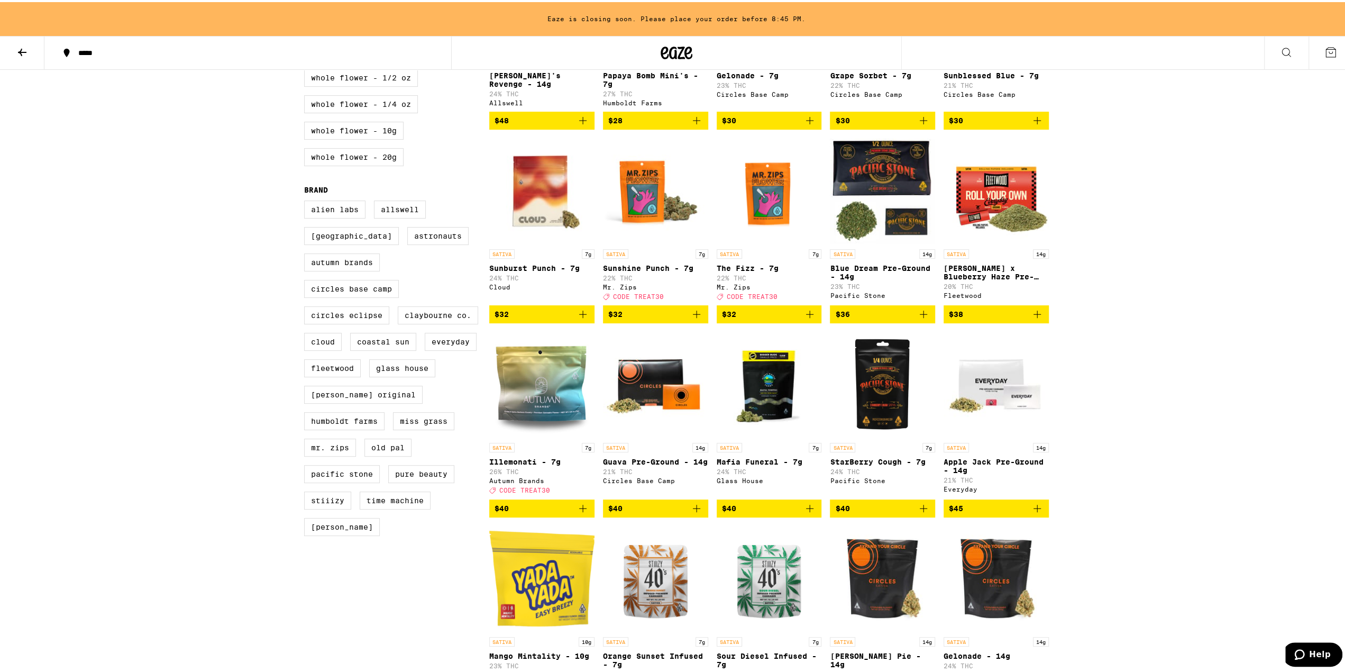
scroll to position [212, 0]
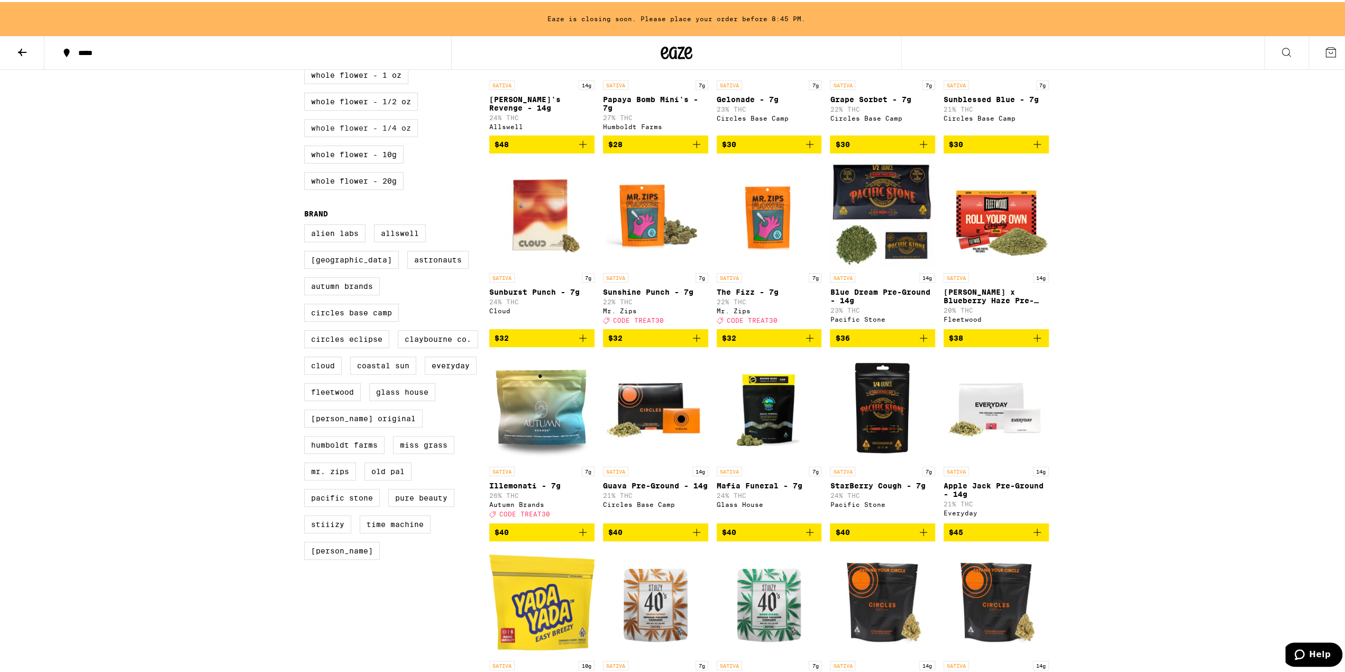
click at [393, 135] on label "Whole Flower - 1/4 oz" at bounding box center [361, 126] width 114 height 18
click at [307, 40] on input "Whole Flower - 1/4 oz" at bounding box center [306, 39] width 1 height 1
checkbox input "true"
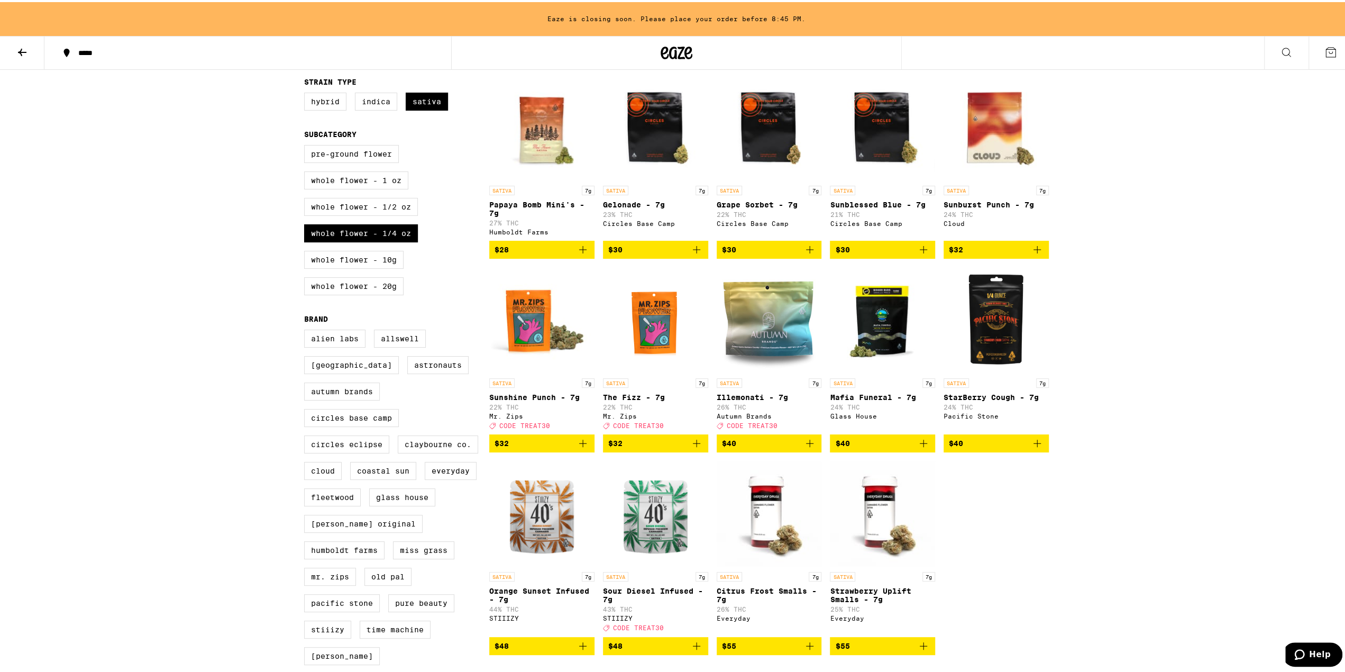
scroll to position [106, 0]
click at [778, 324] on img "Open page for Illemonati - 7g from Autumn Brands" at bounding box center [769, 318] width 105 height 106
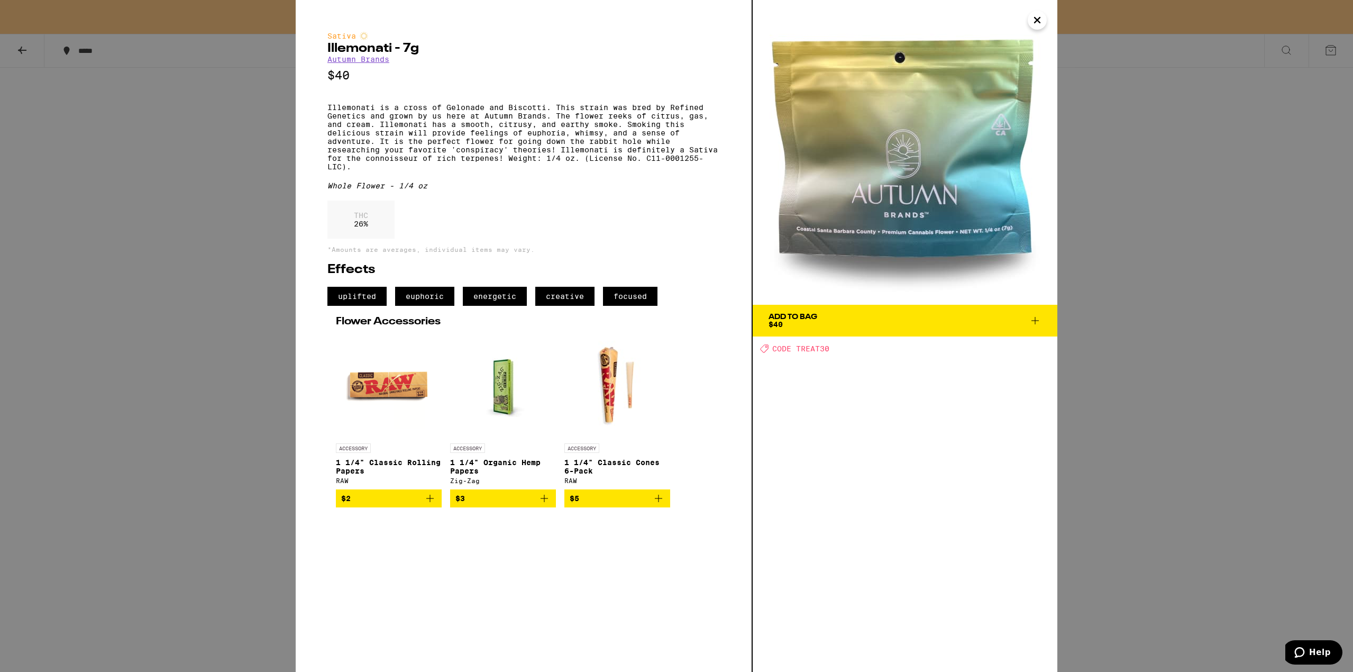
click at [800, 323] on div "Add To Bag $40" at bounding box center [792, 320] width 49 height 15
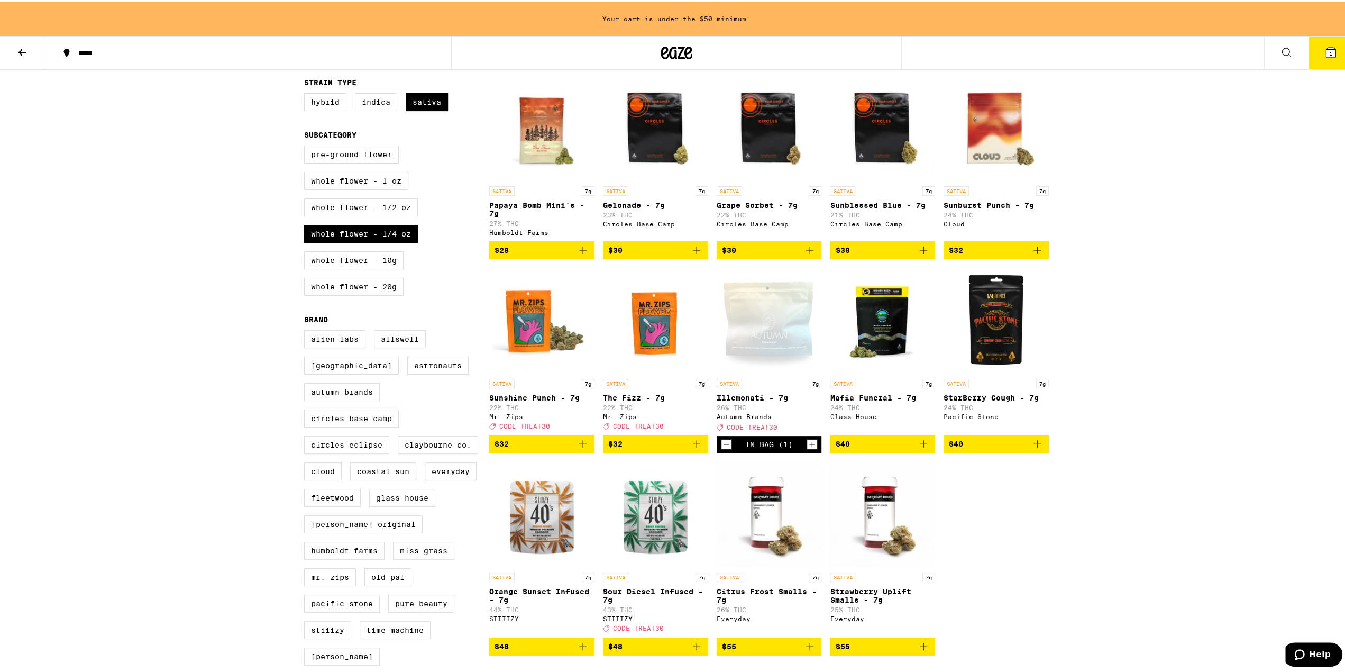
click at [1329, 54] on button "1" at bounding box center [1330, 50] width 44 height 33
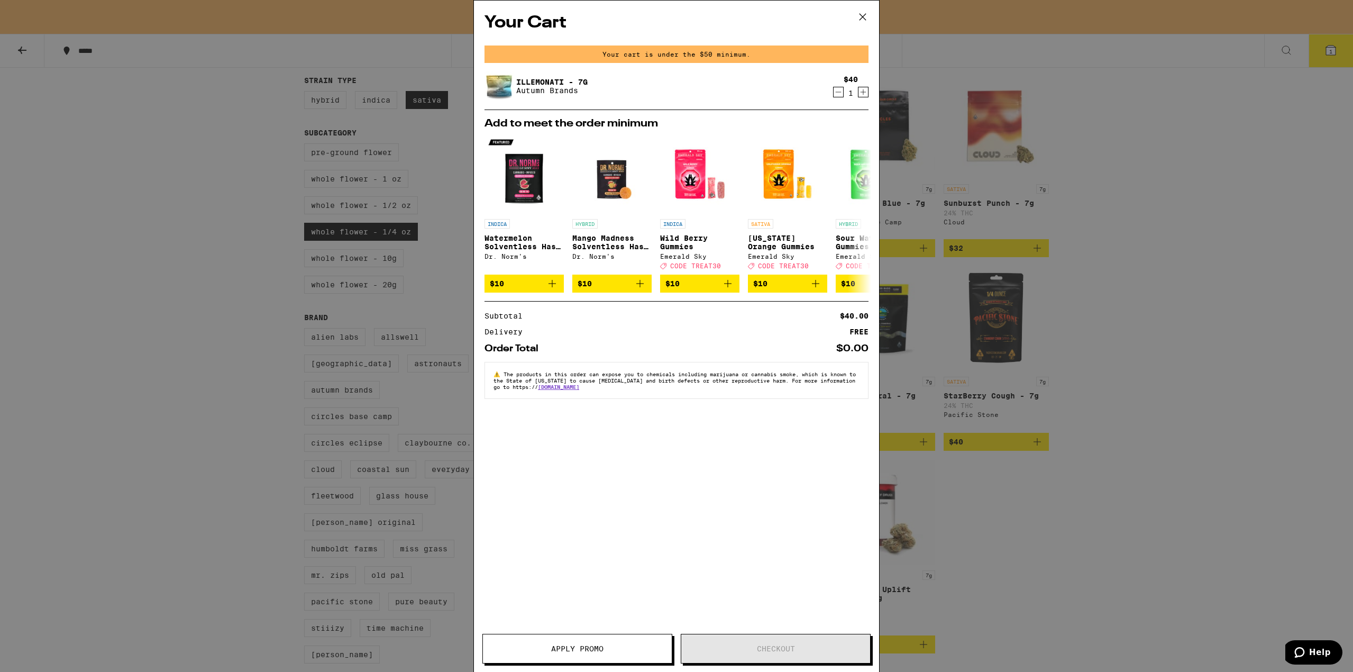
click at [861, 11] on icon at bounding box center [863, 17] width 16 height 16
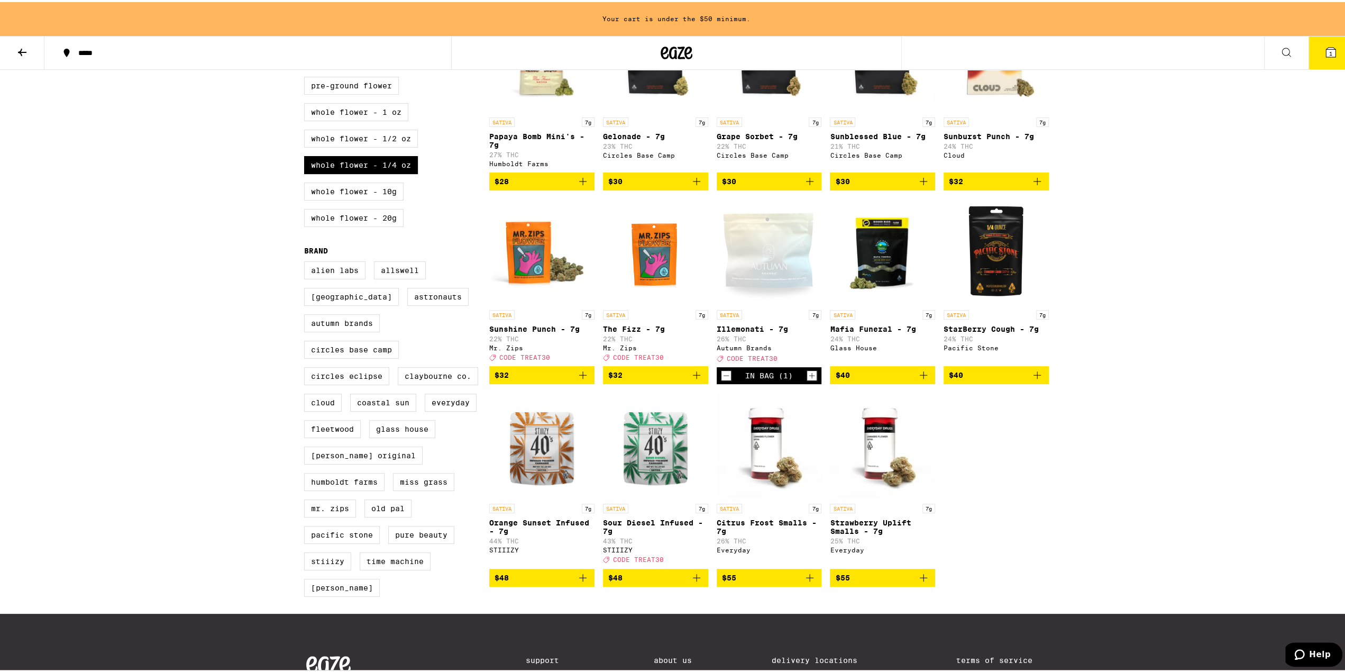
scroll to position [312, 0]
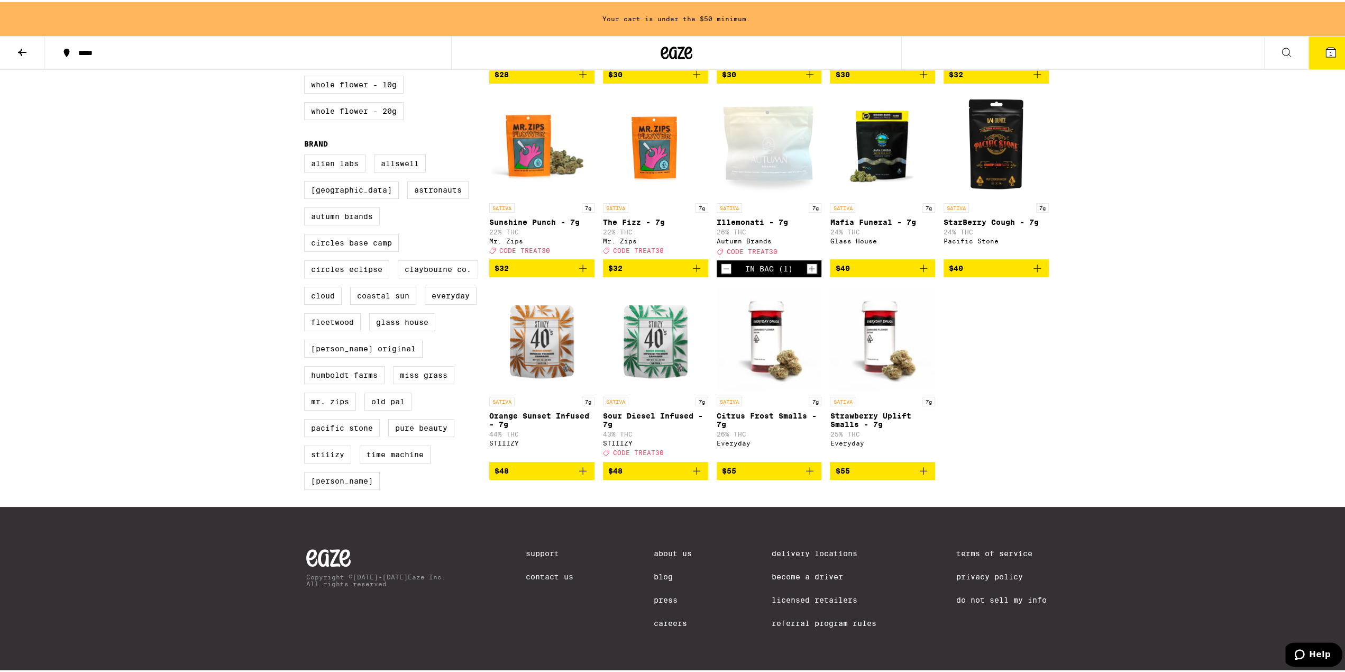
click at [885, 330] on img "Open page for Strawberry Uplift Smalls - 7g from Everyday" at bounding box center [882, 336] width 105 height 106
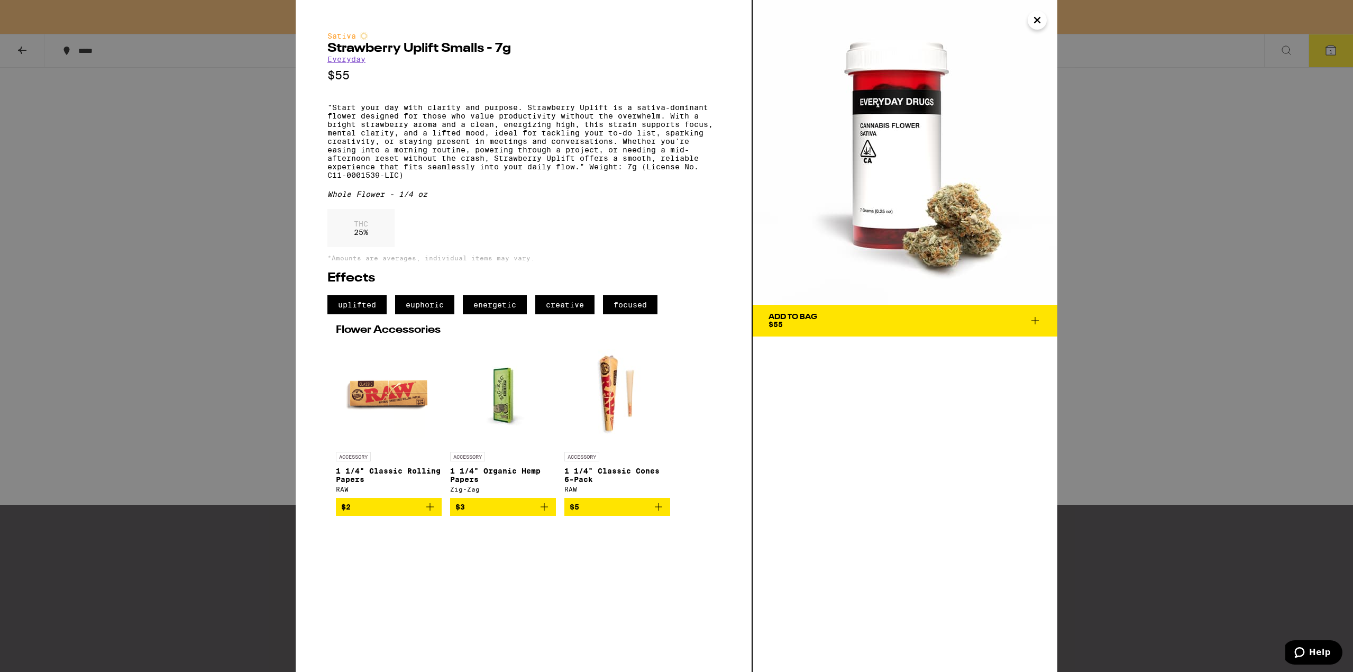
click at [829, 318] on span "Add To Bag $55" at bounding box center [904, 320] width 273 height 15
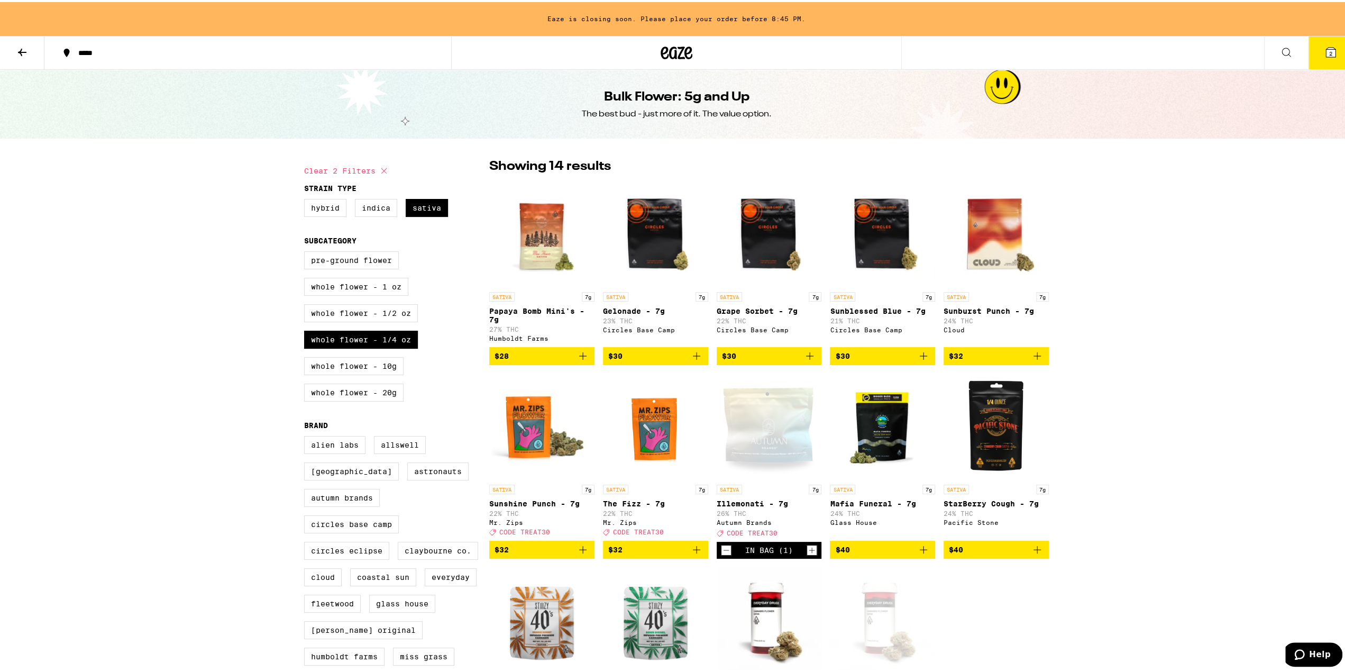
click at [1325, 59] on button "2" at bounding box center [1330, 50] width 44 height 33
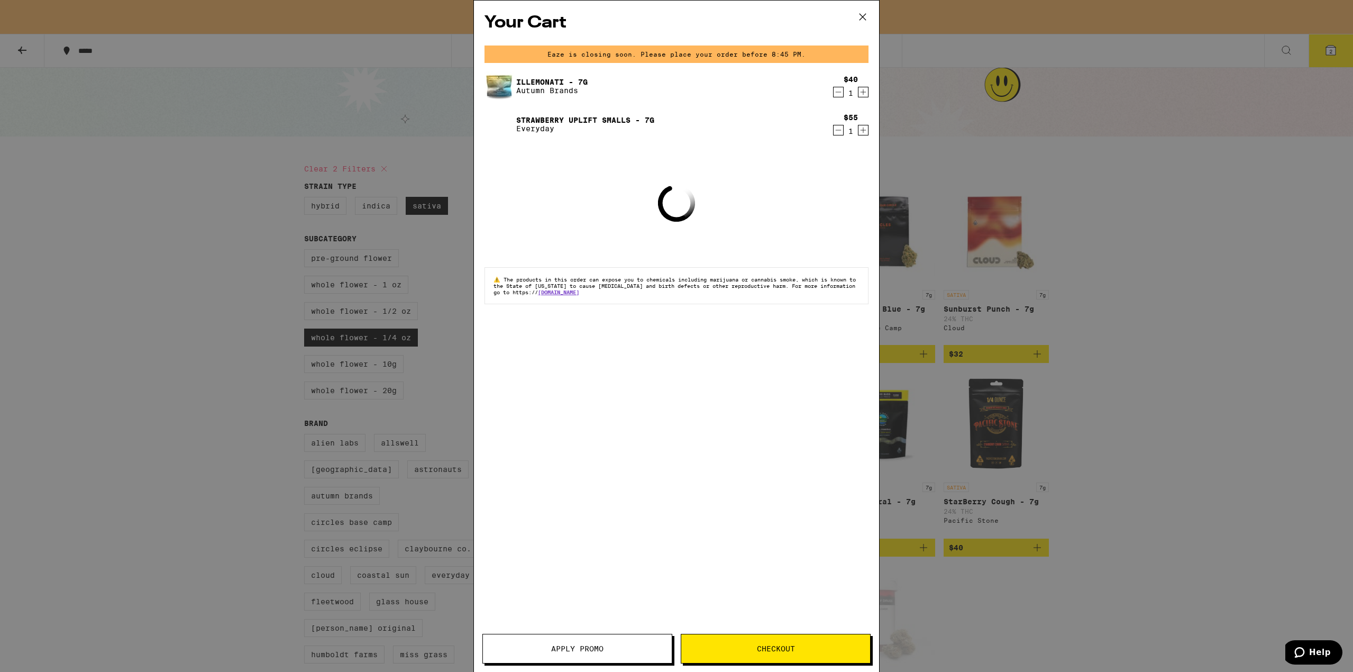
click at [840, 90] on icon "Decrement" at bounding box center [838, 92] width 10 height 13
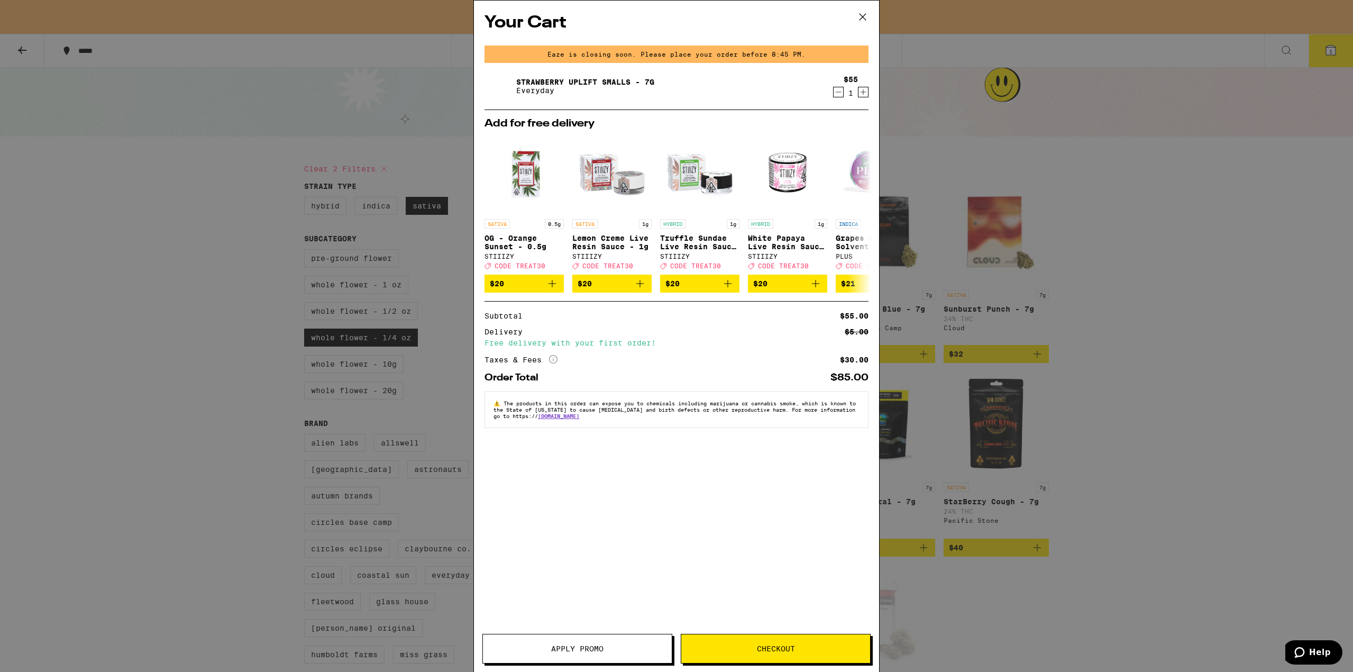
click at [552, 652] on span "Apply Promo" at bounding box center [577, 648] width 52 height 7
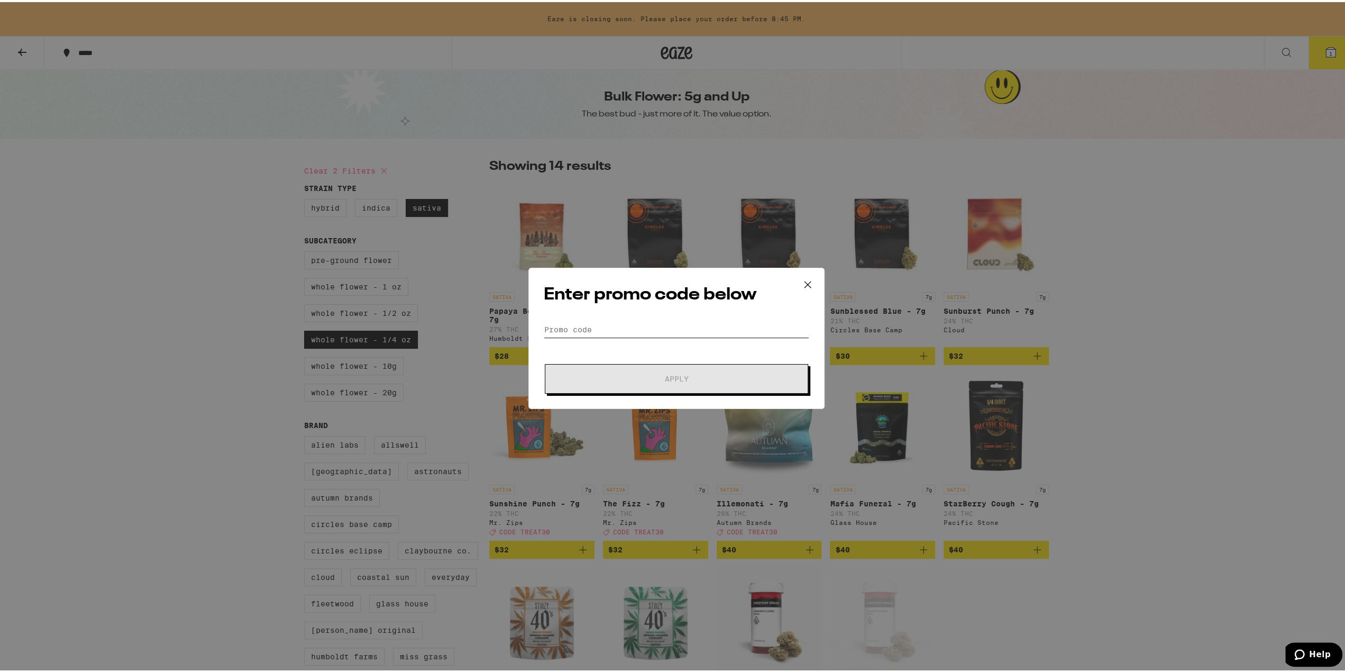
click at [638, 329] on input "Promo Code" at bounding box center [676, 327] width 265 height 16
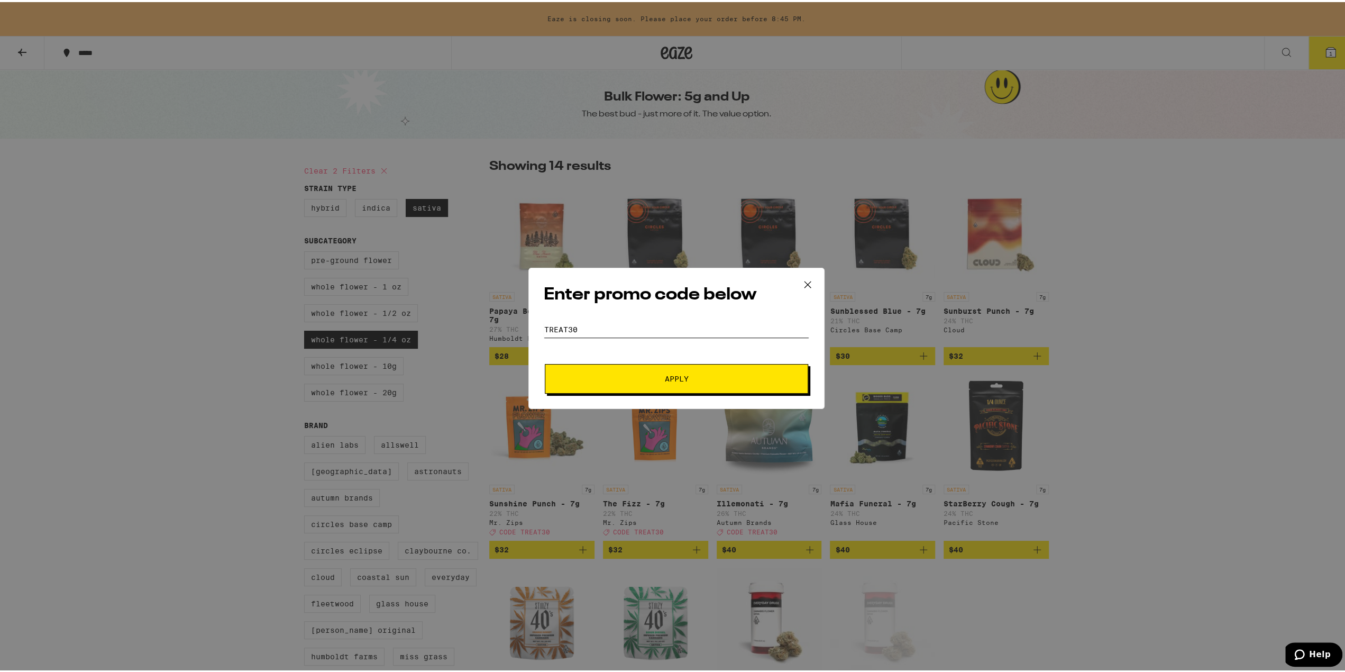
type input "treat30"
click at [603, 370] on button "Apply" at bounding box center [676, 377] width 263 height 30
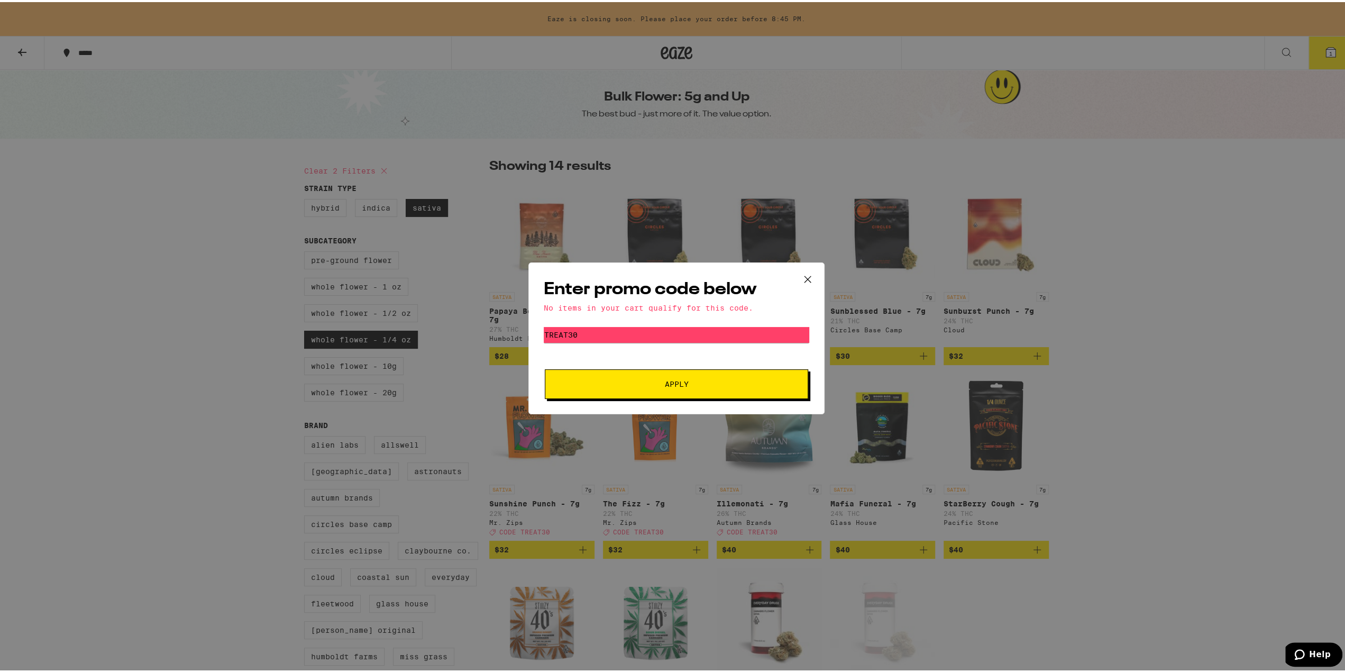
click at [803, 270] on icon at bounding box center [808, 277] width 16 height 16
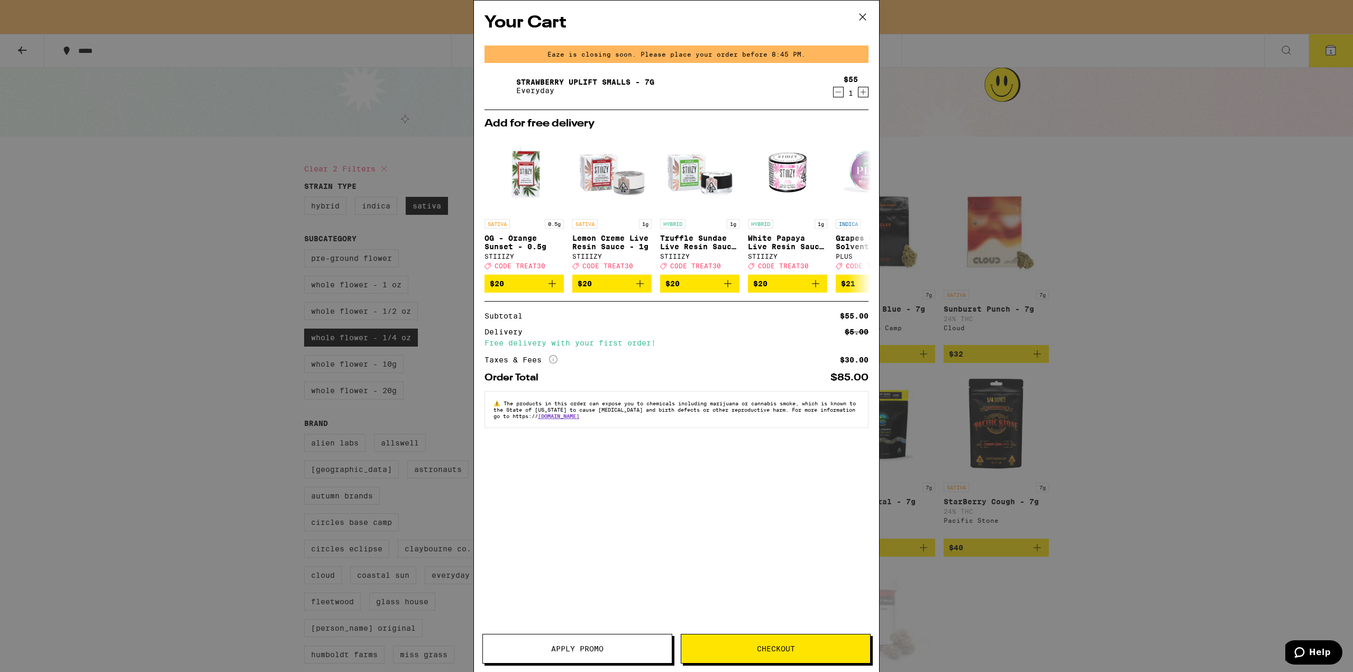
click at [867, 14] on icon at bounding box center [863, 17] width 16 height 16
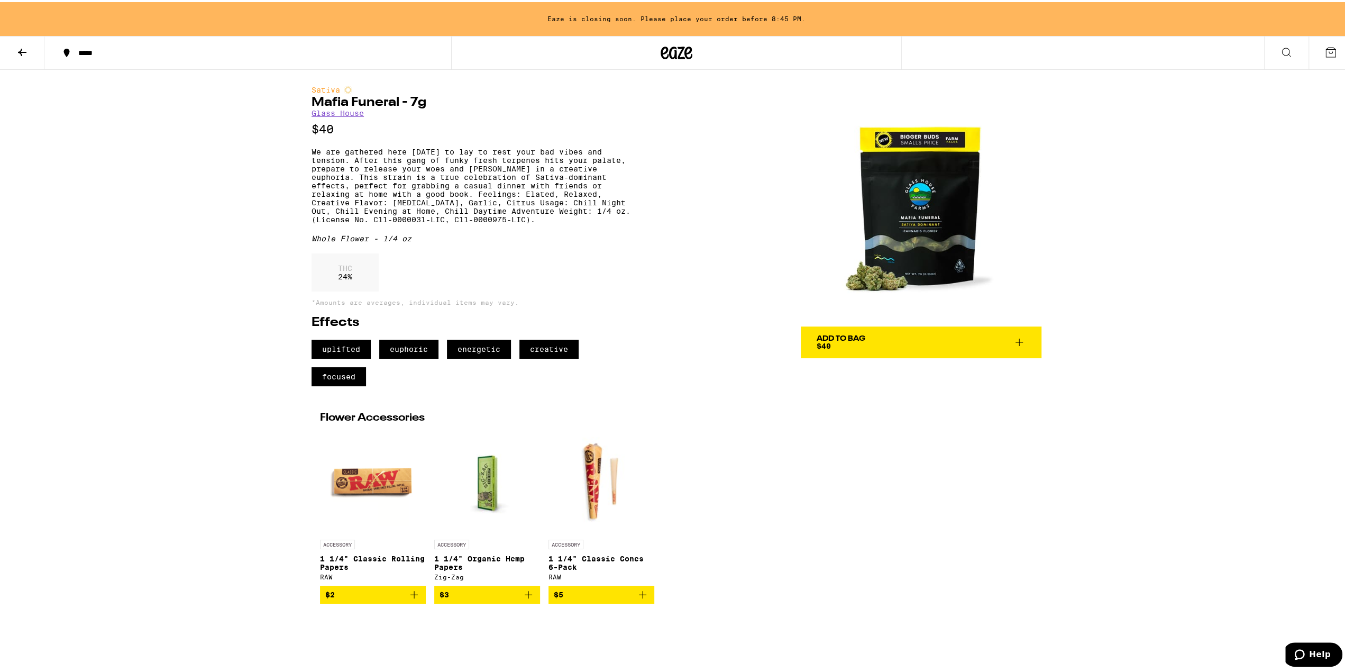
click at [365, 102] on h1 "Mafia Funeral - 7g" at bounding box center [475, 100] width 328 height 13
